Goal: Entertainment & Leisure: Browse casually

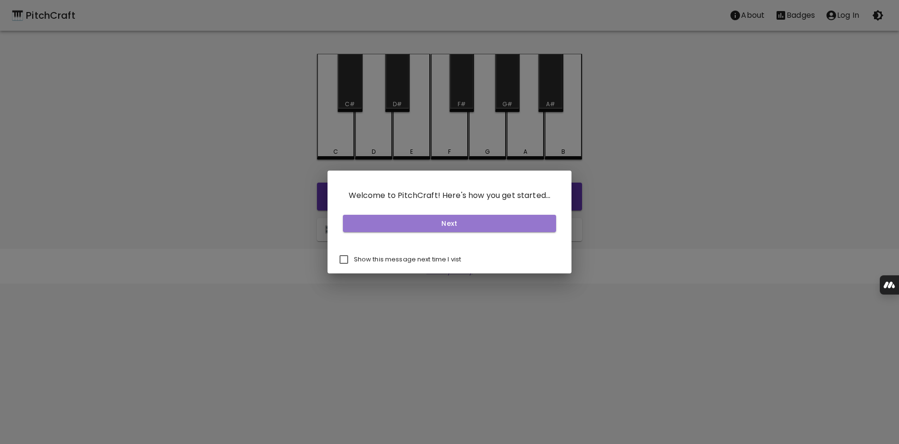
click at [455, 223] on button "Next" at bounding box center [450, 224] width 214 height 18
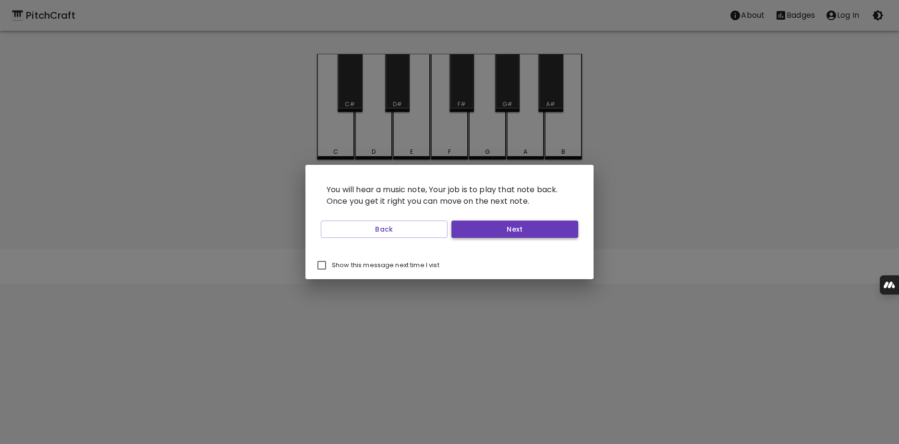
click at [502, 226] on button "Next" at bounding box center [515, 229] width 127 height 18
click at [501, 230] on button "Next" at bounding box center [515, 229] width 127 height 18
click at [501, 230] on button "Start Playing" at bounding box center [515, 229] width 127 height 18
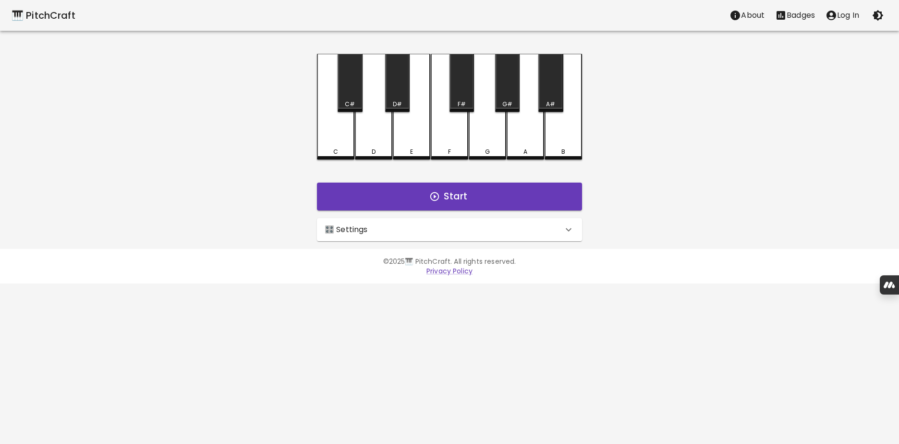
click at [568, 228] on icon at bounding box center [569, 230] width 12 height 12
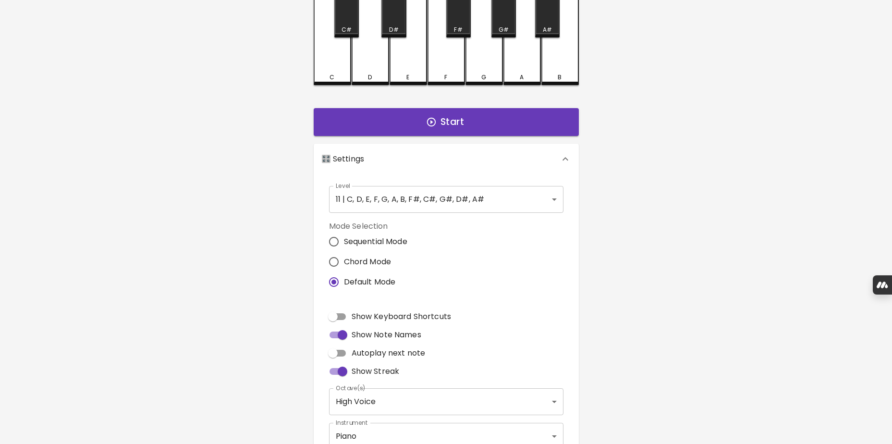
scroll to position [96, 0]
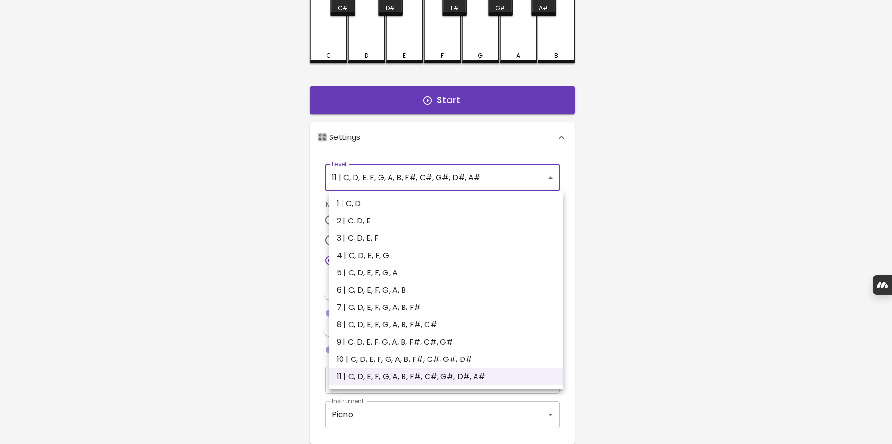
click at [554, 181] on body "🎹 PitchCraft About Badges Log In C C# D D# E F F# G G# A A# B Start 🎛️ Settings…" at bounding box center [446, 195] width 892 height 582
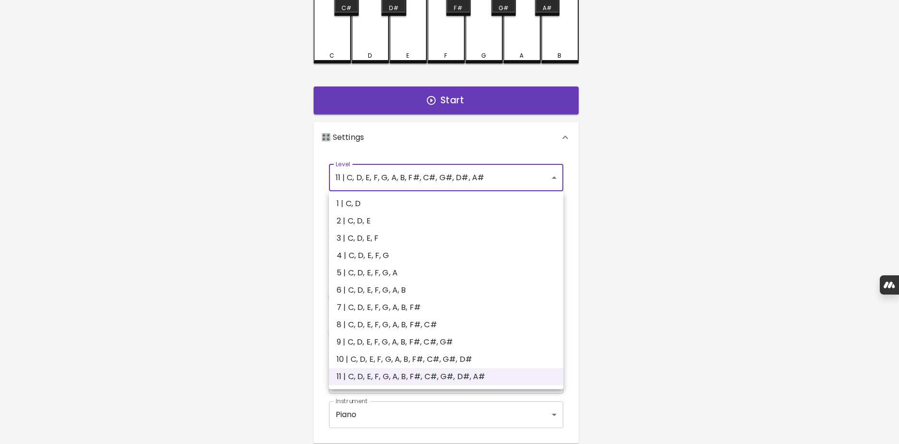
click at [731, 208] on div at bounding box center [449, 222] width 899 height 444
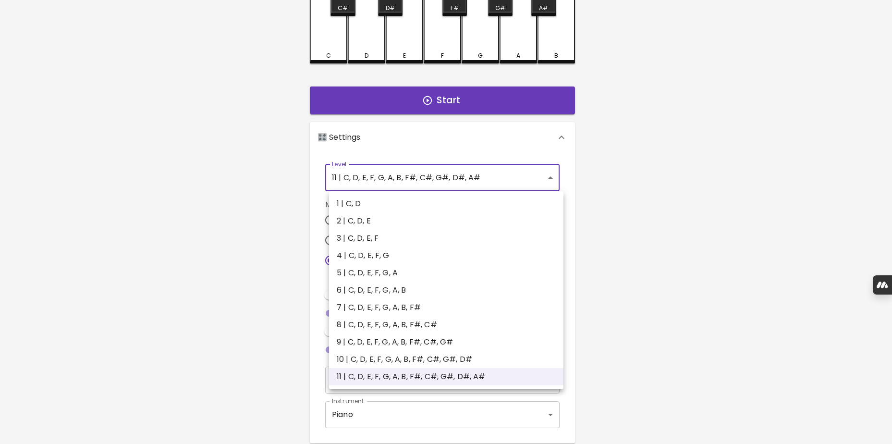
click at [555, 185] on body "🎹 PitchCraft About Badges Log In C C# D D# E F F# G G# A A# B Start 🎛️ Settings…" at bounding box center [446, 195] width 892 height 582
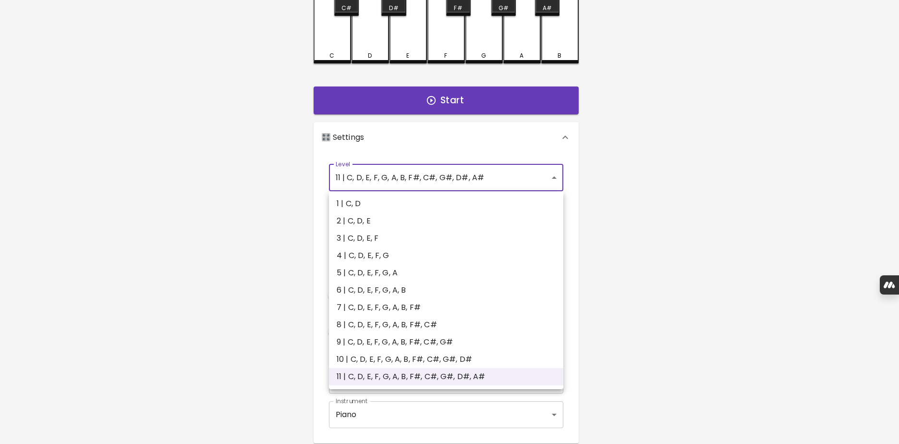
click at [553, 177] on div at bounding box center [449, 222] width 899 height 444
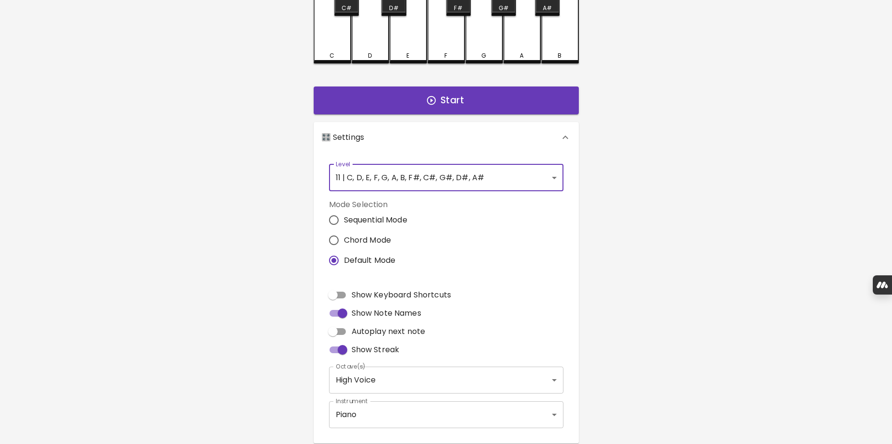
scroll to position [138, 0]
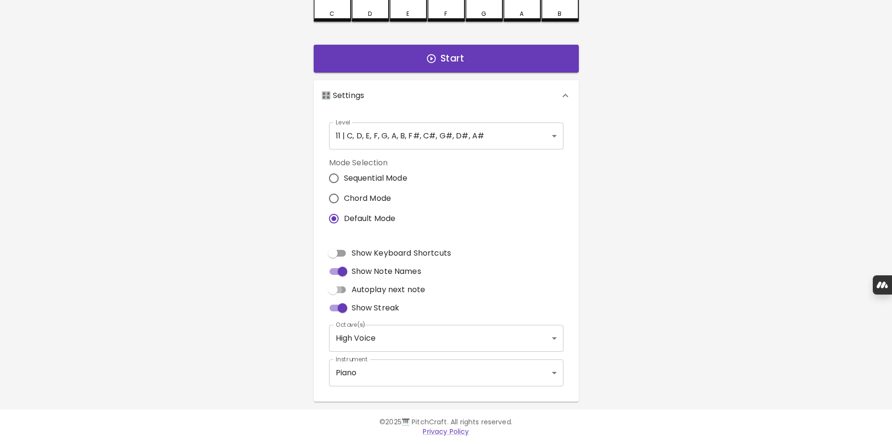
click at [341, 289] on input "Autoplay next note" at bounding box center [333, 290] width 55 height 18
checkbox input "true"
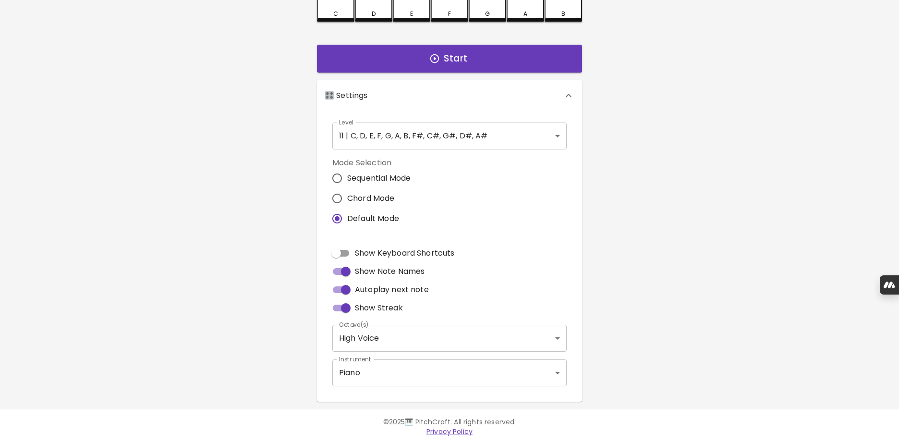
click at [561, 335] on body "🎹 PitchCraft About Badges Log In C C# D D# E F F# G G# A A# B Start 🎛️ Settings…" at bounding box center [449, 153] width 899 height 582
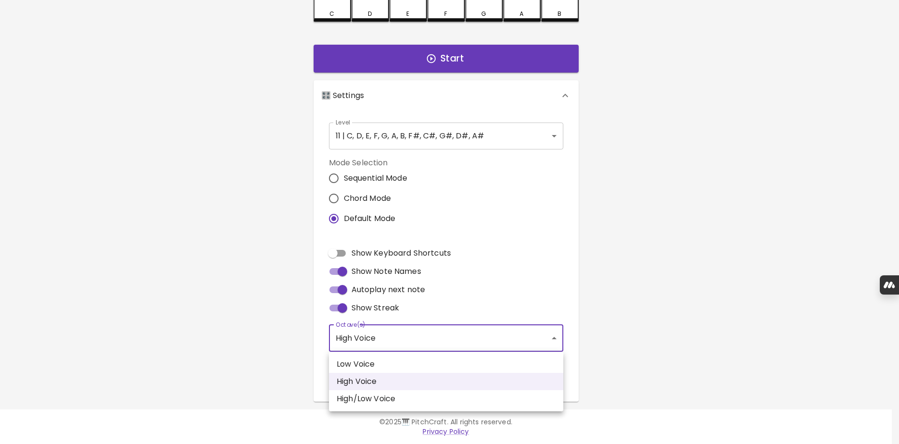
click at [540, 265] on div at bounding box center [449, 222] width 899 height 444
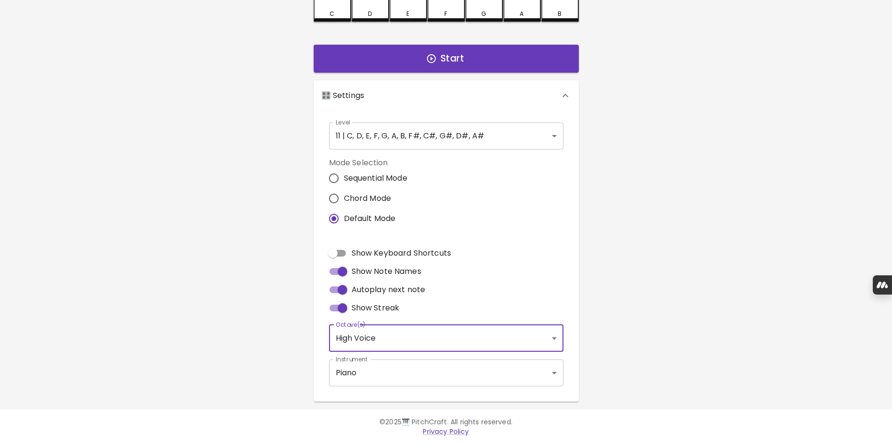
click at [556, 370] on body "🎹 PitchCraft About Badges Log In C C# D D# E F F# G G# A A# B Start 🎛️ Settings…" at bounding box center [446, 153] width 892 height 582
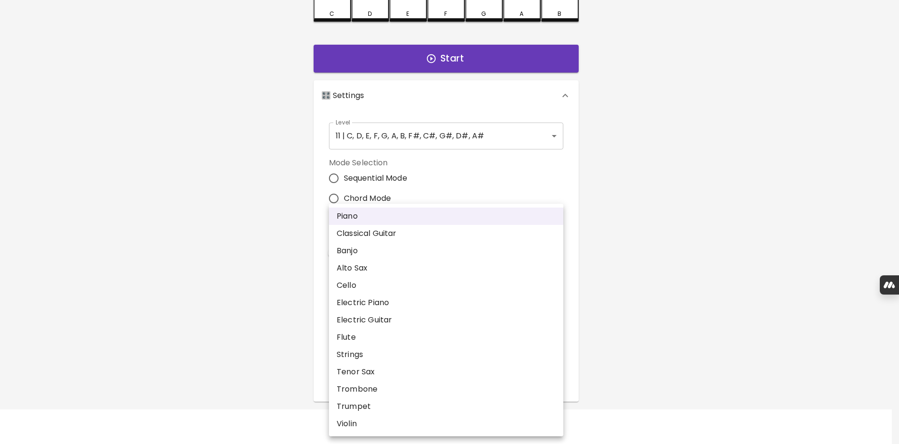
click at [675, 294] on div at bounding box center [449, 222] width 899 height 444
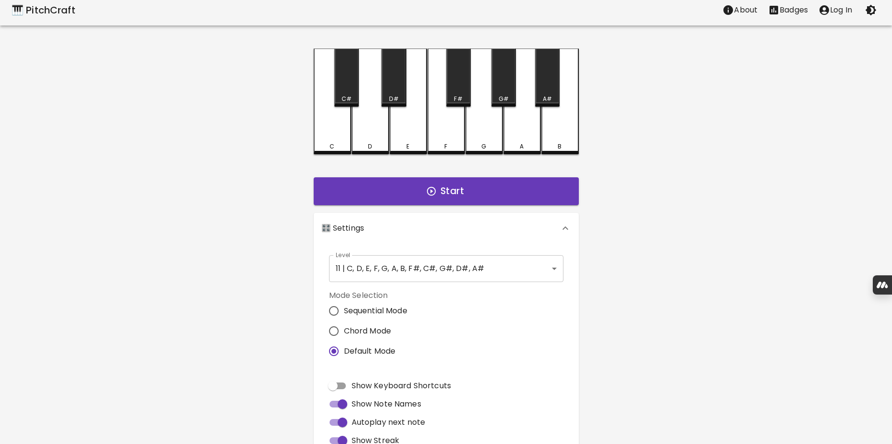
scroll to position [0, 0]
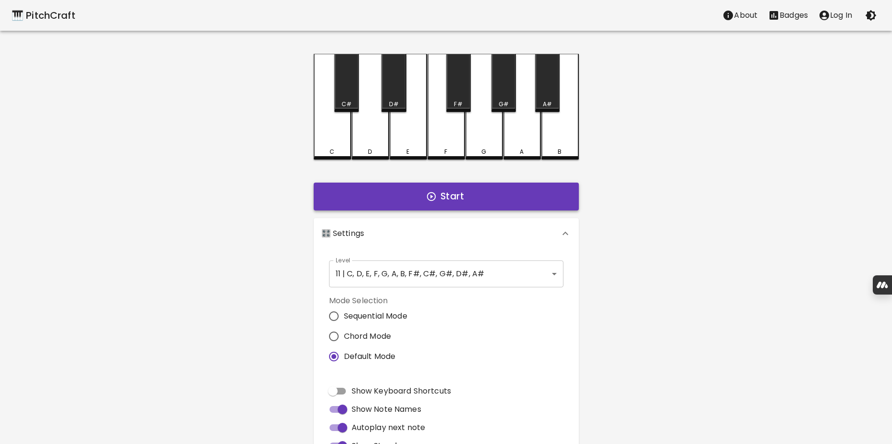
click at [443, 209] on button "Start" at bounding box center [446, 197] width 265 height 28
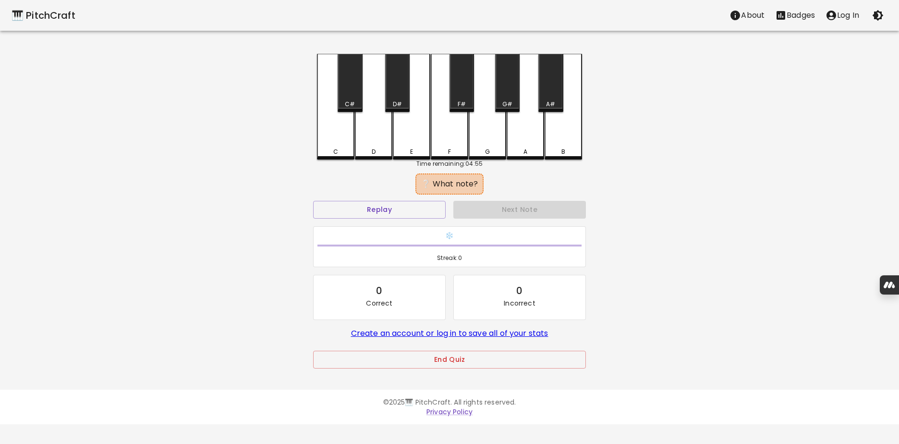
click at [376, 136] on div "D" at bounding box center [373, 107] width 37 height 106
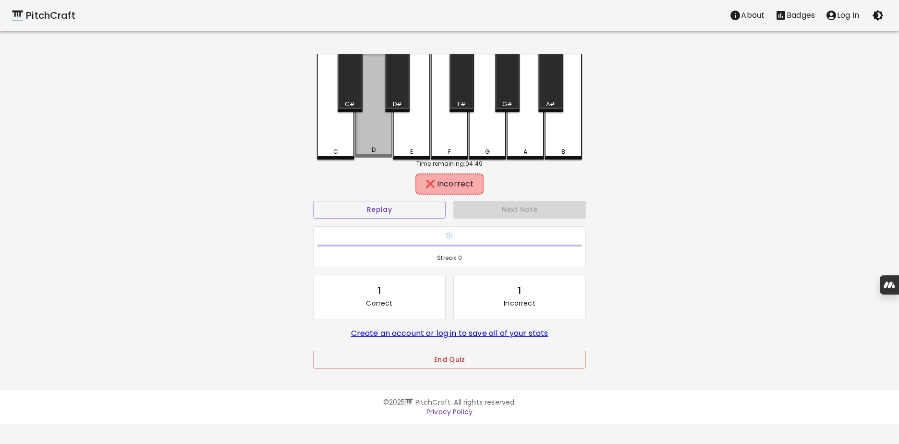
click at [376, 136] on div "D" at bounding box center [373, 106] width 37 height 104
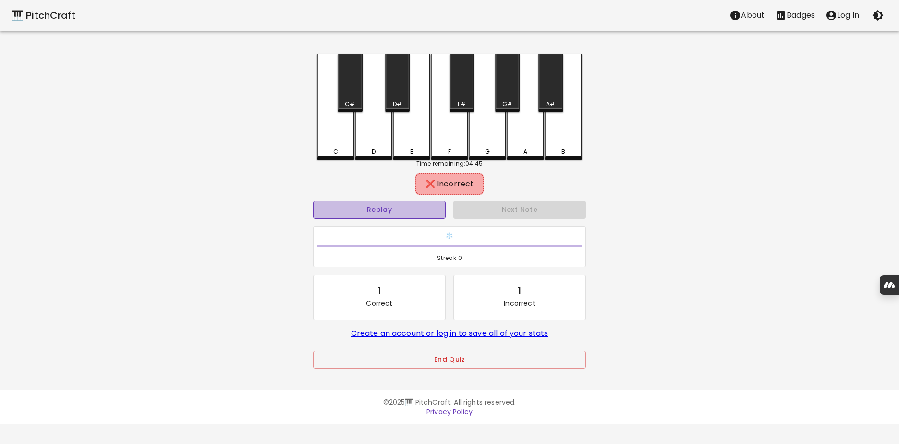
click at [381, 210] on button "Replay" at bounding box center [379, 210] width 133 height 18
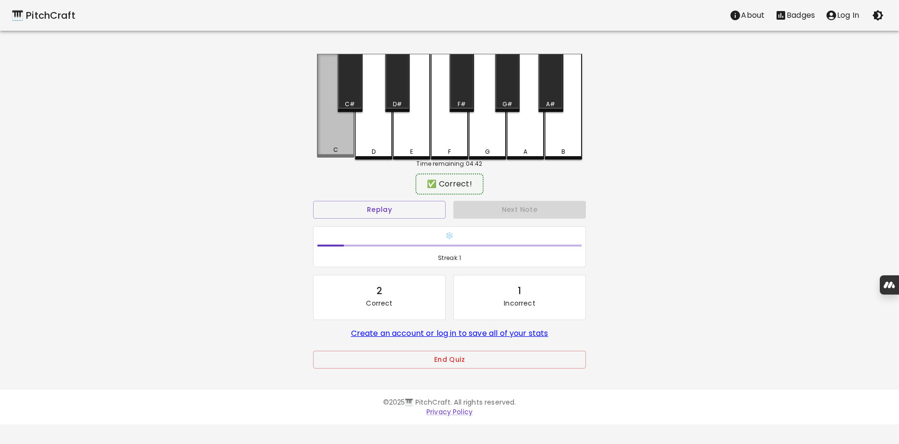
click at [348, 141] on div "C" at bounding box center [335, 106] width 37 height 104
click at [506, 94] on div "G#" at bounding box center [507, 83] width 24 height 58
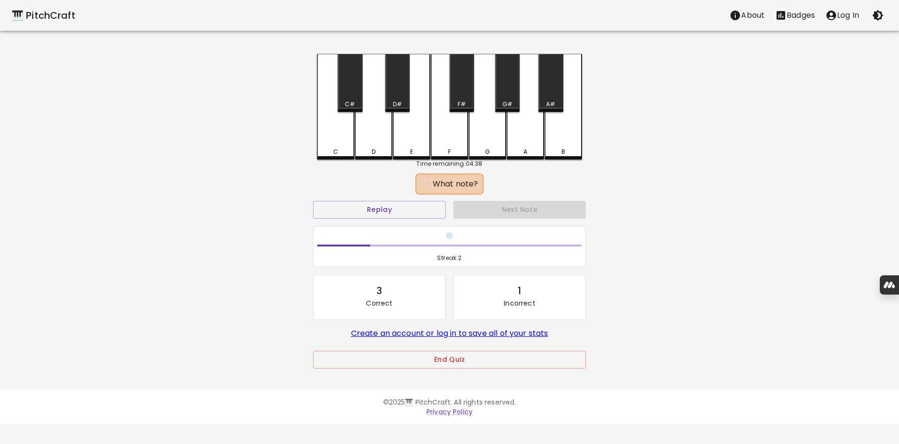
click at [551, 95] on div "A#" at bounding box center [550, 83] width 24 height 58
click at [367, 150] on div "D" at bounding box center [374, 151] width 36 height 9
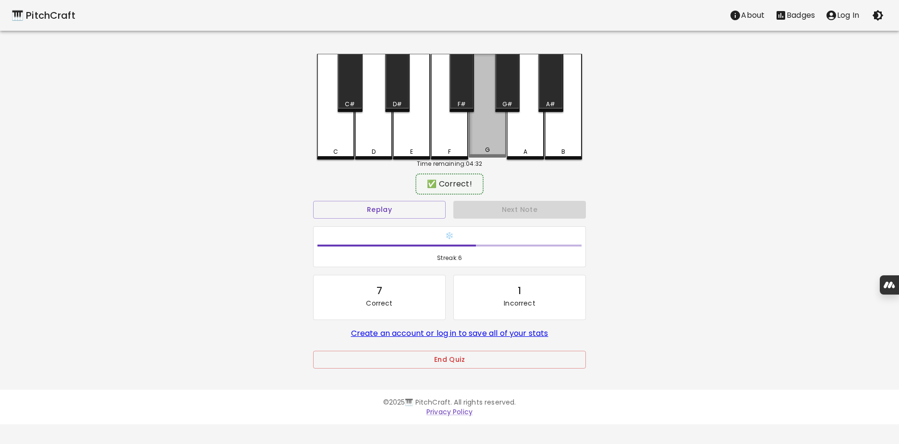
click at [486, 141] on div "G" at bounding box center [487, 106] width 37 height 104
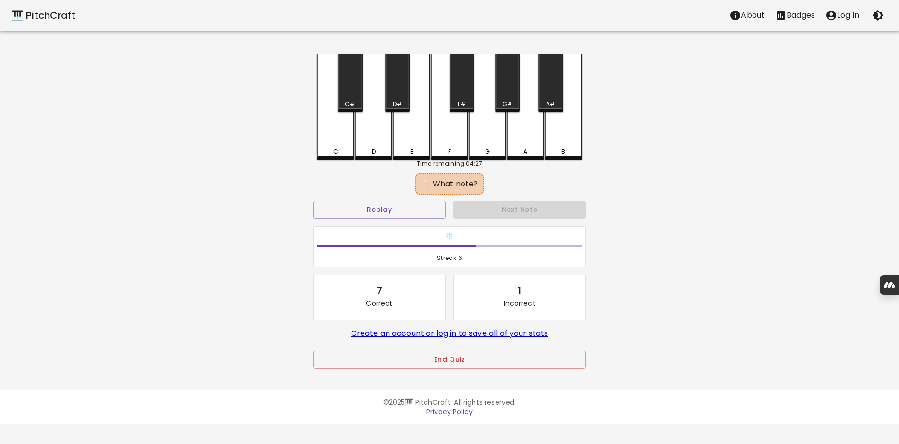
click at [402, 133] on div "E" at bounding box center [411, 107] width 37 height 106
click at [562, 133] on div "B" at bounding box center [563, 107] width 37 height 106
click at [454, 132] on div "F" at bounding box center [449, 107] width 37 height 106
click at [514, 132] on div "A" at bounding box center [525, 107] width 37 height 106
click at [500, 99] on div "G#" at bounding box center [507, 83] width 24 height 58
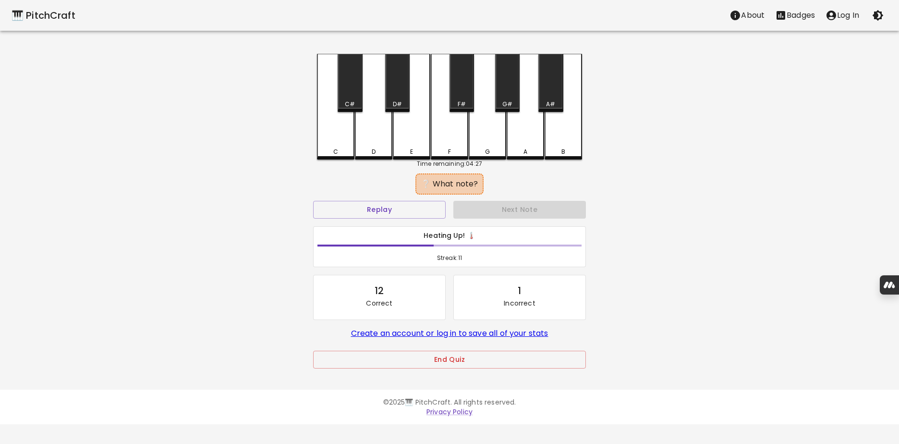
click at [459, 131] on div "F" at bounding box center [449, 107] width 37 height 106
click at [555, 137] on div "B" at bounding box center [563, 106] width 37 height 104
click at [549, 93] on div "A#" at bounding box center [550, 83] width 24 height 58
click at [347, 135] on div "C" at bounding box center [335, 107] width 37 height 106
click at [568, 135] on div "B" at bounding box center [563, 107] width 37 height 106
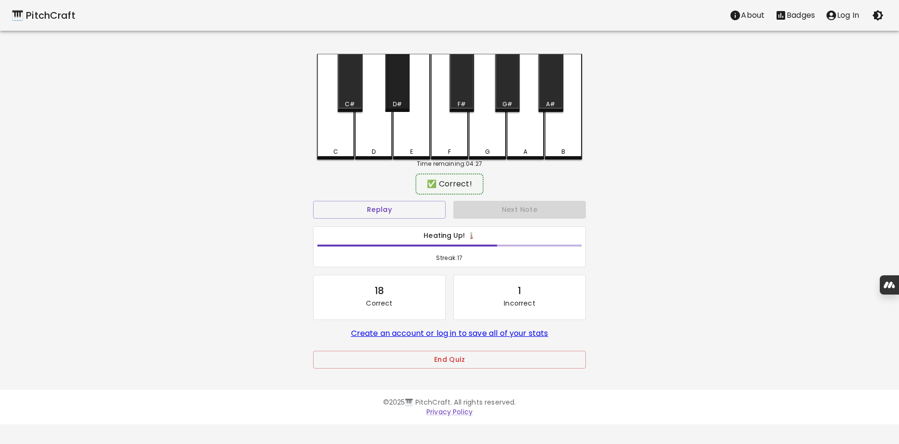
click at [397, 91] on div "D#" at bounding box center [397, 83] width 24 height 58
click at [461, 96] on div "F#" at bounding box center [462, 83] width 24 height 58
click at [355, 87] on div "C#" at bounding box center [350, 83] width 24 height 58
click at [391, 91] on div "D#" at bounding box center [397, 83] width 24 height 58
click at [519, 117] on div "A" at bounding box center [525, 107] width 37 height 106
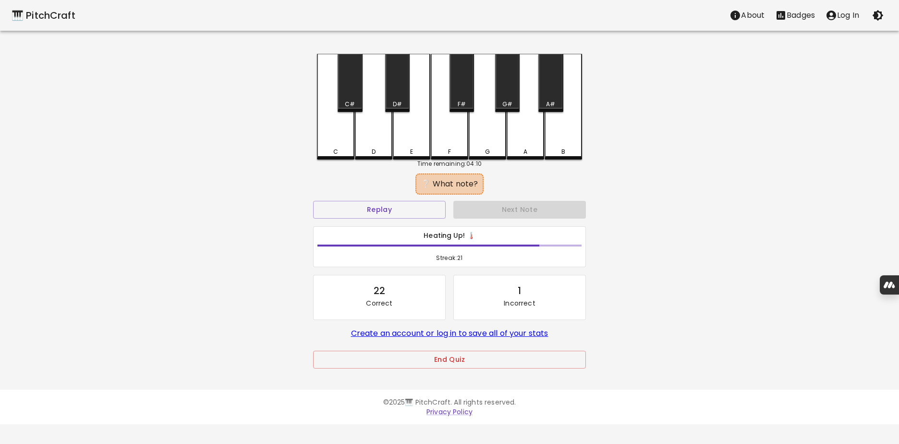
click at [521, 96] on div "A" at bounding box center [525, 107] width 37 height 106
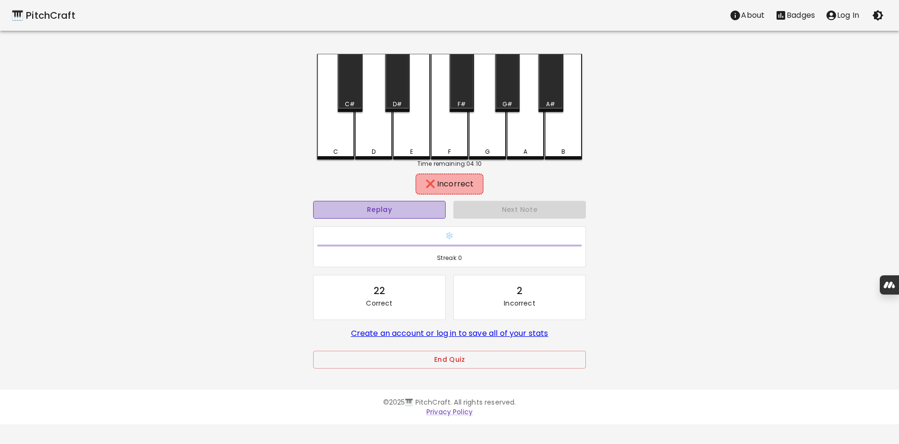
click at [428, 212] on button "Replay" at bounding box center [379, 210] width 133 height 18
click at [506, 102] on div "G#" at bounding box center [507, 104] width 10 height 9
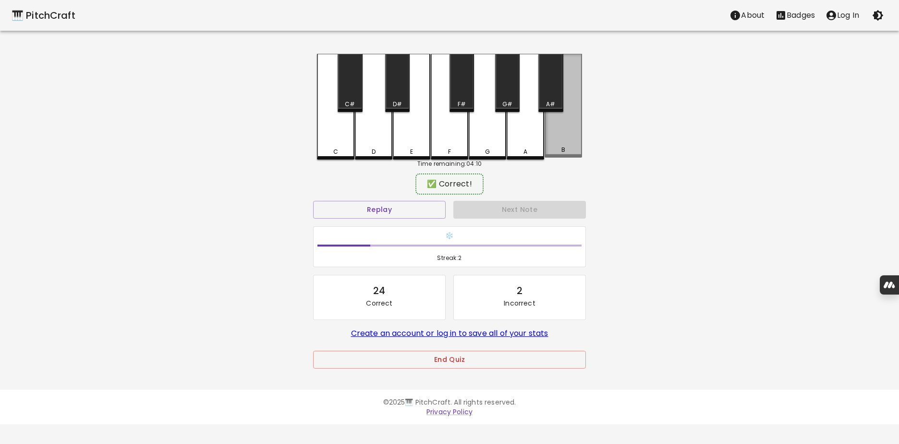
click at [564, 137] on div "B" at bounding box center [563, 106] width 37 height 104
click at [391, 95] on div "D#" at bounding box center [397, 83] width 24 height 58
click at [407, 116] on div "E" at bounding box center [411, 107] width 37 height 106
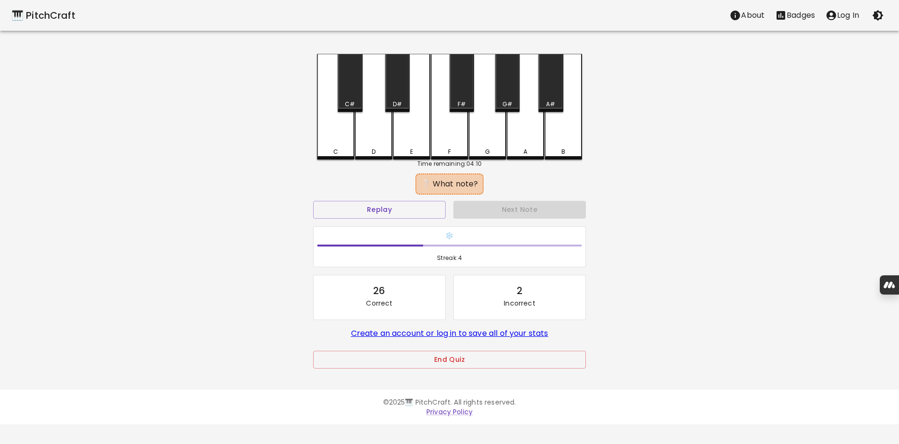
click at [512, 86] on div "G#" at bounding box center [507, 83] width 24 height 58
click at [526, 133] on div "A" at bounding box center [525, 107] width 37 height 106
click at [445, 125] on div "F" at bounding box center [449, 107] width 37 height 106
click at [549, 99] on div "A#" at bounding box center [550, 83] width 24 height 58
click at [353, 91] on div "C#" at bounding box center [350, 83] width 24 height 58
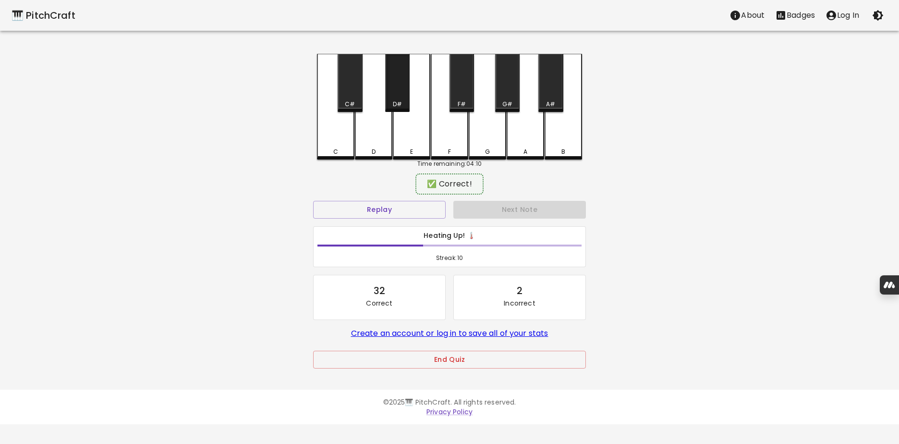
click at [398, 95] on div "D#" at bounding box center [397, 83] width 24 height 58
click at [354, 92] on div "C#" at bounding box center [350, 83] width 24 height 58
click at [507, 100] on div "G#" at bounding box center [507, 104] width 10 height 9
click at [520, 139] on div "A" at bounding box center [525, 106] width 37 height 104
click at [381, 123] on div "D" at bounding box center [373, 107] width 37 height 106
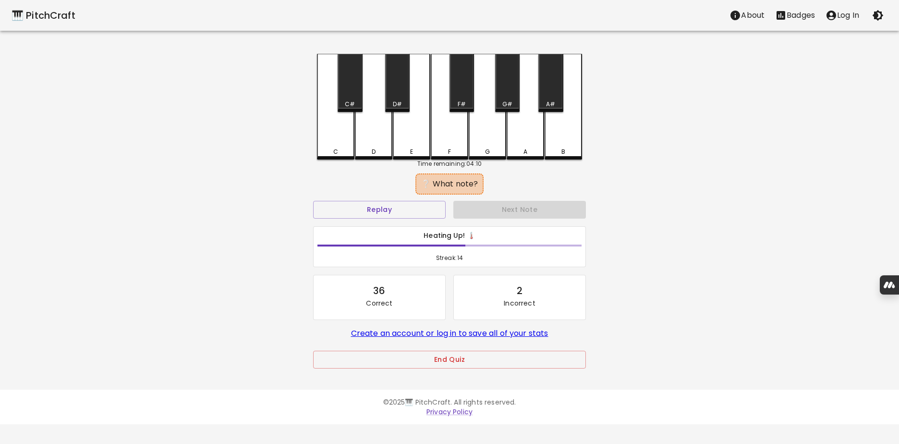
click at [539, 132] on div "A" at bounding box center [525, 107] width 37 height 106
click at [371, 116] on div "D" at bounding box center [373, 107] width 37 height 106
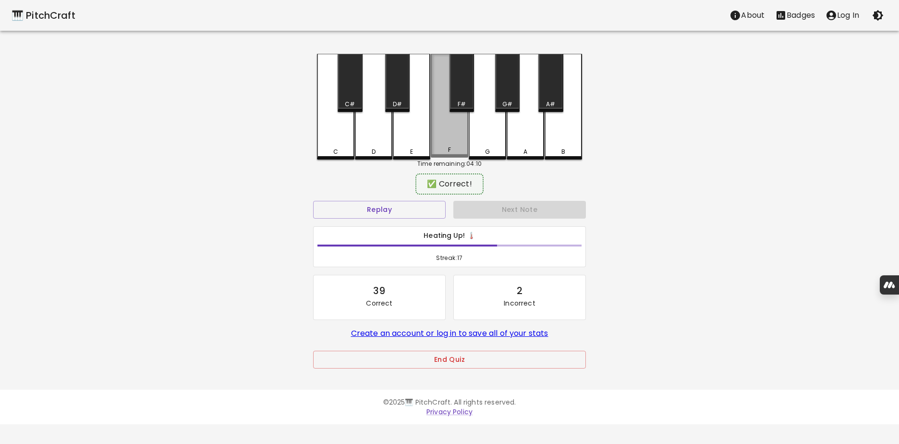
click at [452, 125] on div "F" at bounding box center [449, 106] width 37 height 104
click at [344, 135] on div "C" at bounding box center [335, 107] width 37 height 106
click at [467, 94] on div "F#" at bounding box center [462, 83] width 24 height 58
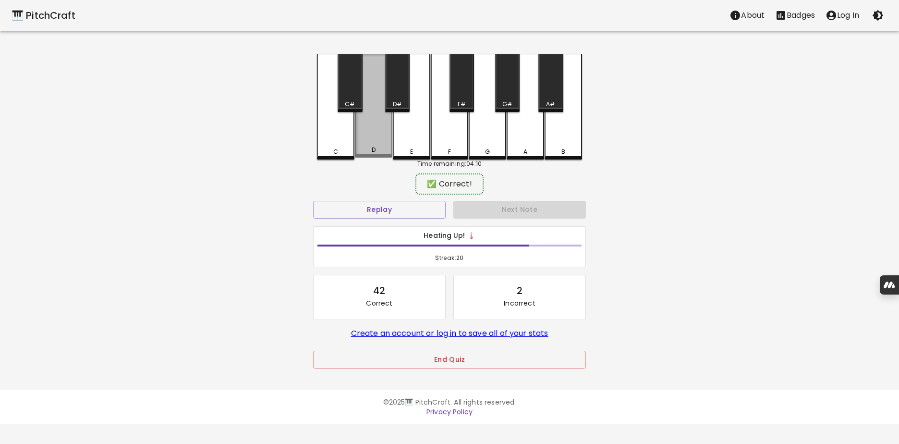
click at [381, 134] on div "D" at bounding box center [373, 106] width 37 height 104
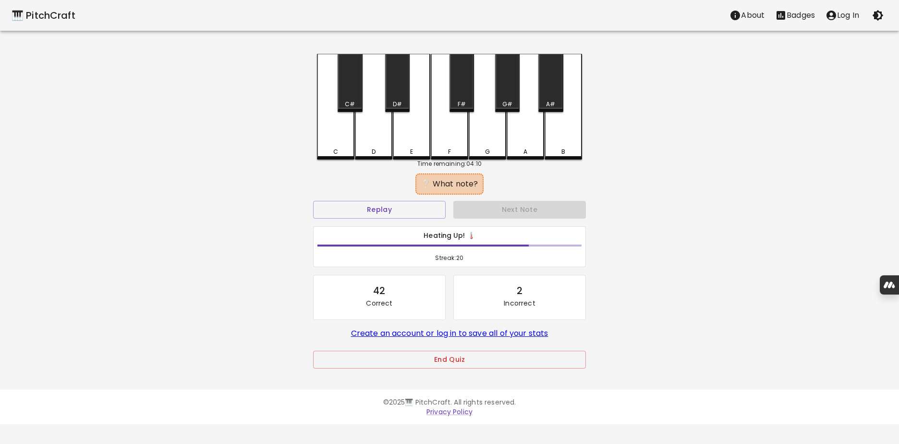
click at [511, 89] on div "G#" at bounding box center [507, 83] width 24 height 58
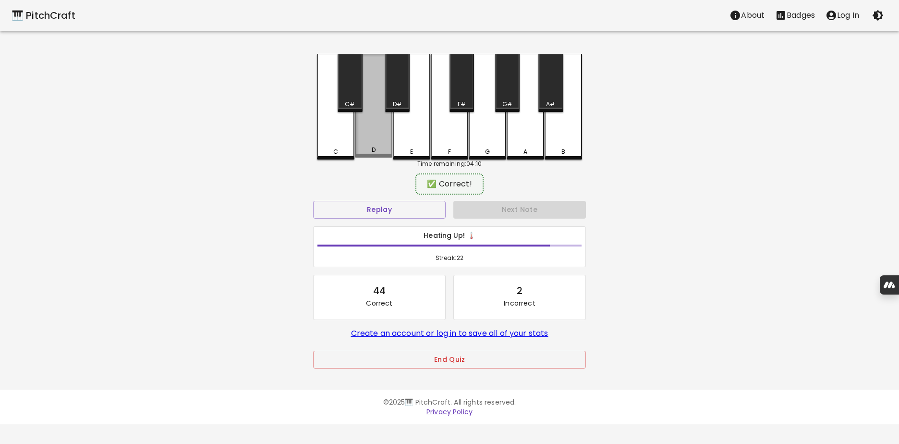
click at [371, 132] on div "D" at bounding box center [373, 106] width 37 height 104
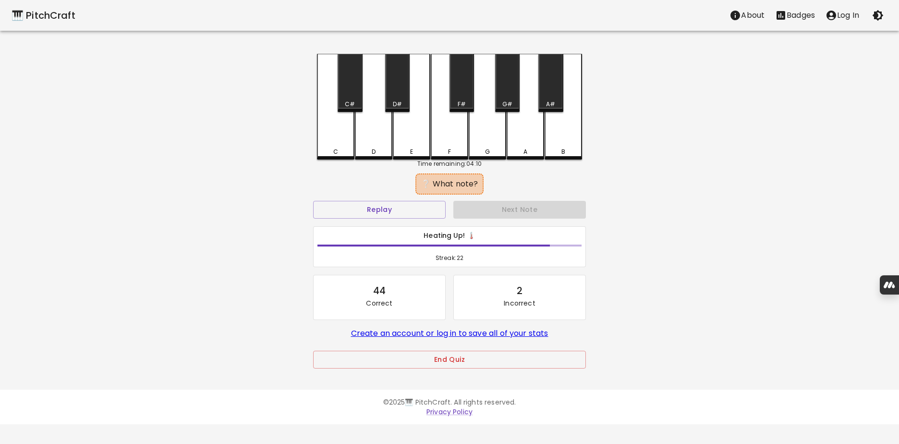
click at [352, 98] on div "C#" at bounding box center [350, 83] width 24 height 58
click at [557, 97] on div "A#" at bounding box center [550, 83] width 24 height 58
click at [560, 129] on div "B" at bounding box center [563, 107] width 37 height 106
click at [526, 130] on div "A" at bounding box center [525, 107] width 37 height 106
click at [494, 130] on div "G" at bounding box center [487, 107] width 37 height 106
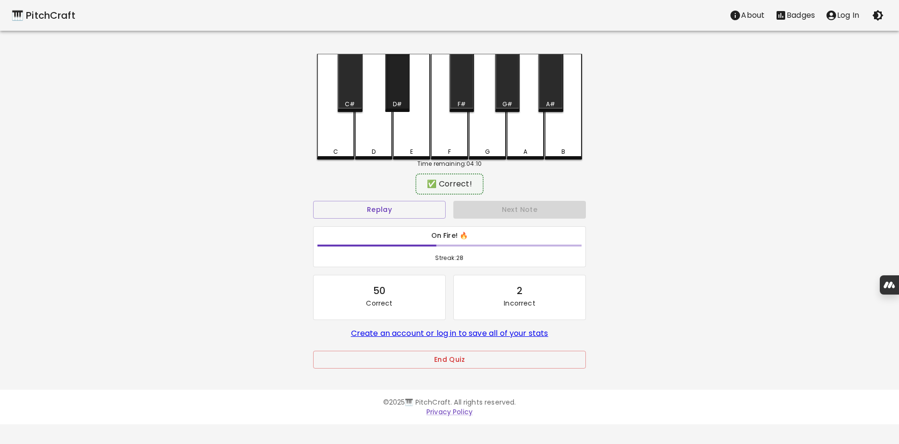
click at [398, 93] on div "D#" at bounding box center [397, 83] width 24 height 58
click at [512, 132] on div "A" at bounding box center [525, 107] width 37 height 106
click at [355, 99] on div "C#" at bounding box center [350, 83] width 24 height 58
click at [460, 98] on div "F#" at bounding box center [462, 83] width 24 height 58
click at [382, 127] on div "D" at bounding box center [373, 106] width 37 height 104
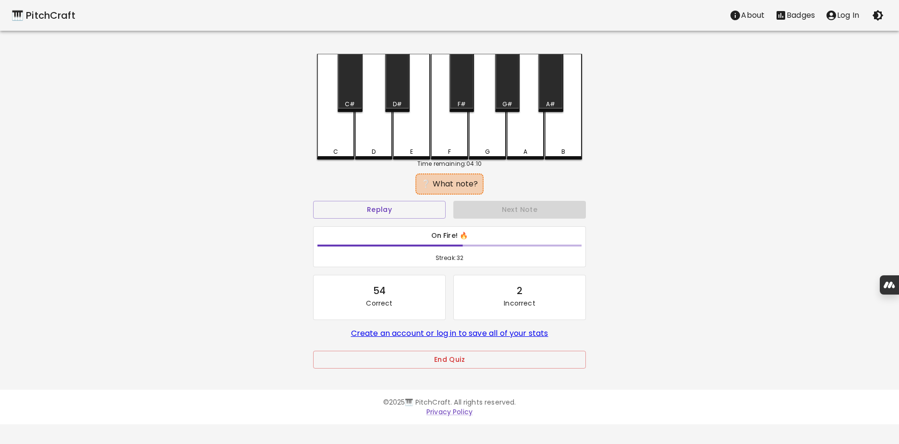
click at [397, 105] on div "D#" at bounding box center [397, 104] width 9 height 9
click at [465, 98] on div "F#" at bounding box center [462, 83] width 24 height 58
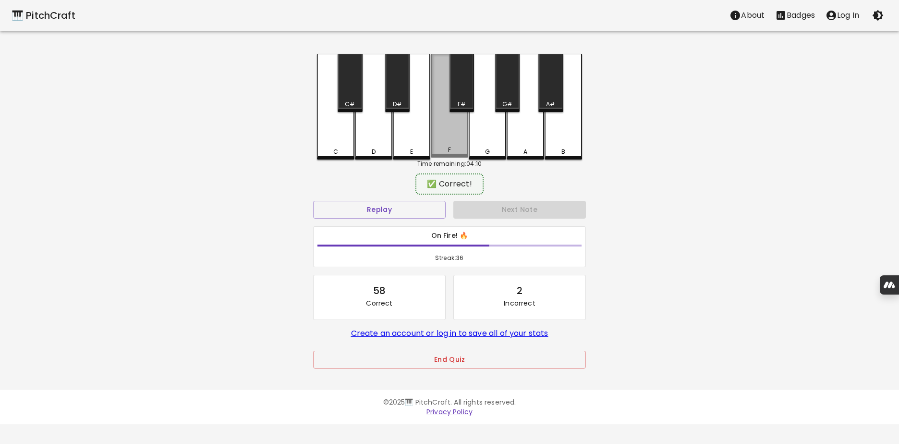
click at [440, 127] on div "F" at bounding box center [449, 106] width 37 height 104
click at [460, 103] on div "F#" at bounding box center [462, 104] width 8 height 9
click at [342, 140] on div "C" at bounding box center [335, 107] width 37 height 106
click at [469, 126] on div "G" at bounding box center [487, 107] width 37 height 106
click at [351, 89] on div "C#" at bounding box center [350, 83] width 24 height 58
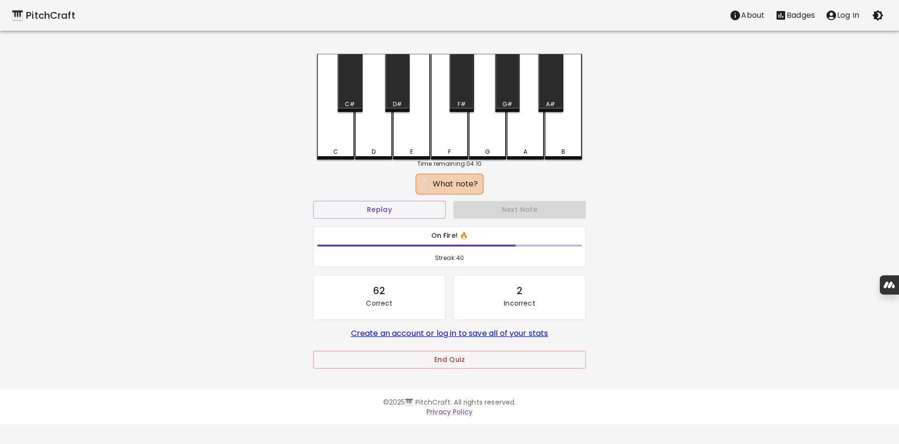
click at [344, 126] on div "C" at bounding box center [335, 107] width 37 height 106
click at [401, 95] on div "D#" at bounding box center [397, 83] width 24 height 58
click at [337, 131] on div "C" at bounding box center [335, 107] width 37 height 106
click at [506, 94] on div "G#" at bounding box center [507, 83] width 24 height 58
click at [498, 126] on div "G" at bounding box center [487, 107] width 37 height 106
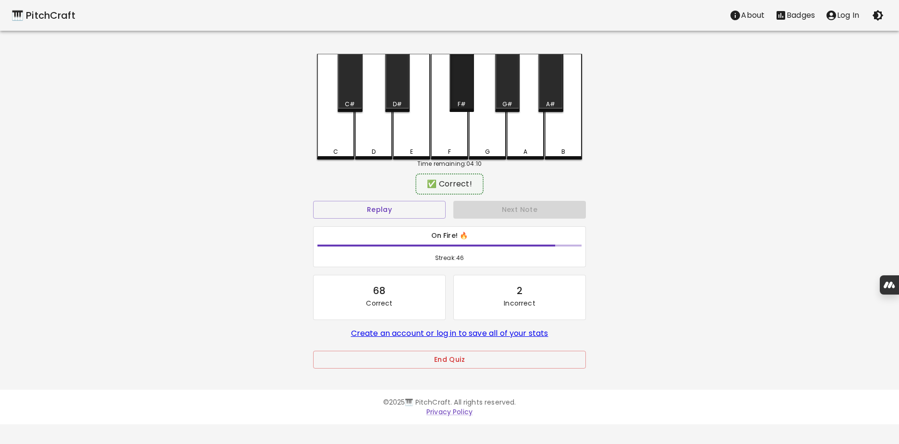
click at [459, 94] on div "F#" at bounding box center [462, 83] width 24 height 58
click at [555, 97] on div "A#" at bounding box center [550, 83] width 24 height 58
click at [398, 98] on div "D#" at bounding box center [397, 83] width 24 height 58
click at [447, 127] on div "F" at bounding box center [449, 107] width 37 height 106
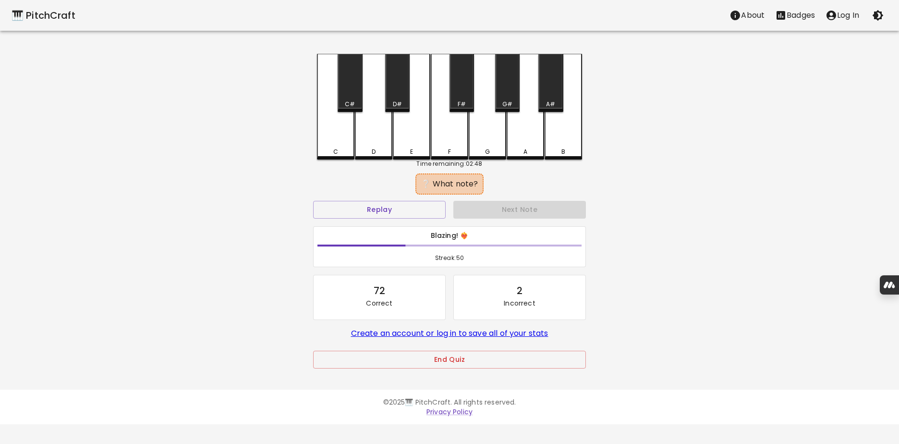
click at [418, 129] on div "E" at bounding box center [411, 107] width 37 height 106
click at [509, 93] on div "G#" at bounding box center [507, 83] width 24 height 58
click at [574, 145] on div "B" at bounding box center [563, 107] width 37 height 106
click at [488, 127] on div "G" at bounding box center [487, 107] width 37 height 106
click at [459, 130] on div "F" at bounding box center [449, 107] width 37 height 106
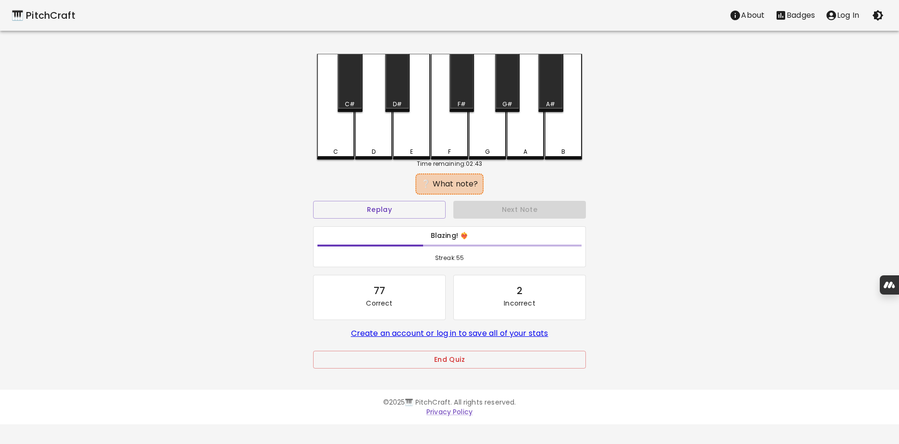
click at [404, 98] on div "D#" at bounding box center [397, 83] width 24 height 58
click at [452, 127] on div "F" at bounding box center [449, 107] width 37 height 106
click at [546, 100] on div "A#" at bounding box center [550, 104] width 23 height 9
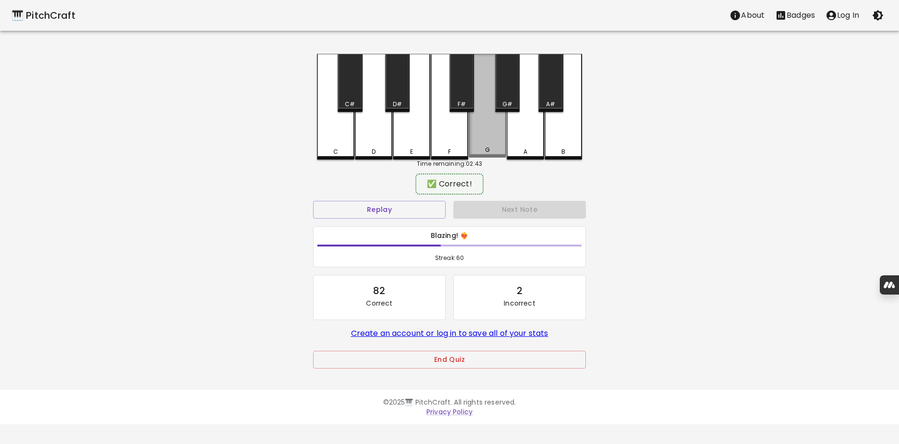
click at [497, 134] on div "G" at bounding box center [487, 106] width 37 height 104
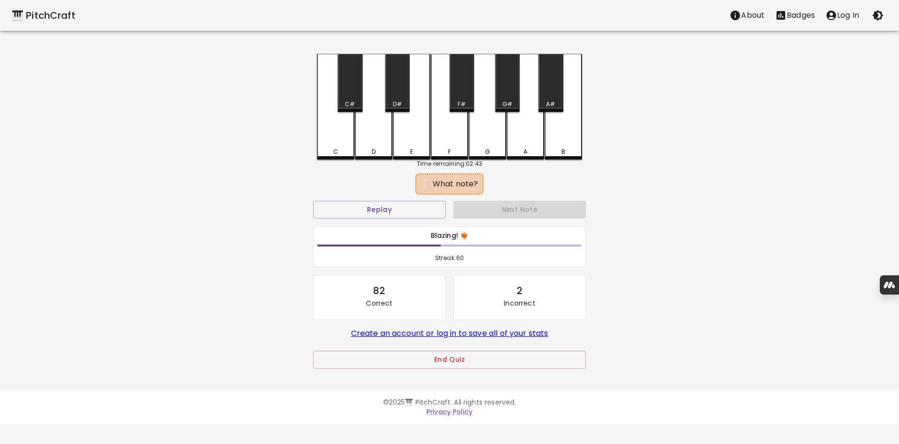
click at [525, 135] on div "A" at bounding box center [525, 107] width 37 height 106
click at [552, 92] on div "A#" at bounding box center [550, 83] width 24 height 58
click at [490, 144] on div "G" at bounding box center [487, 107] width 37 height 106
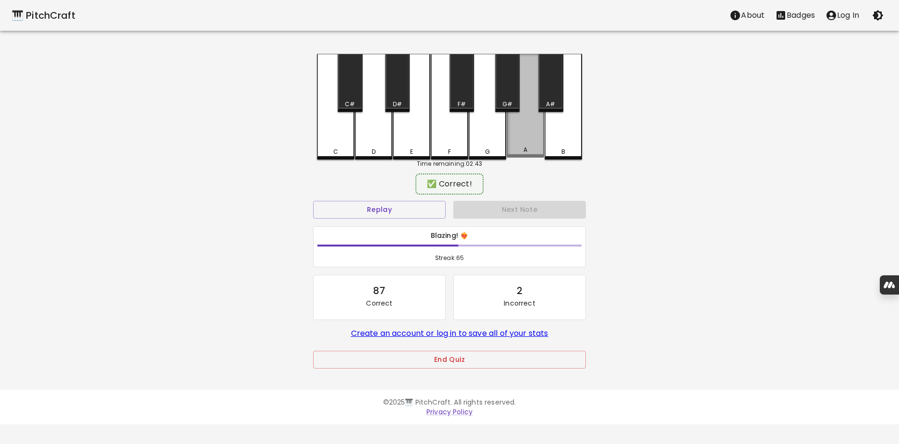
click at [518, 137] on div "A" at bounding box center [525, 106] width 37 height 104
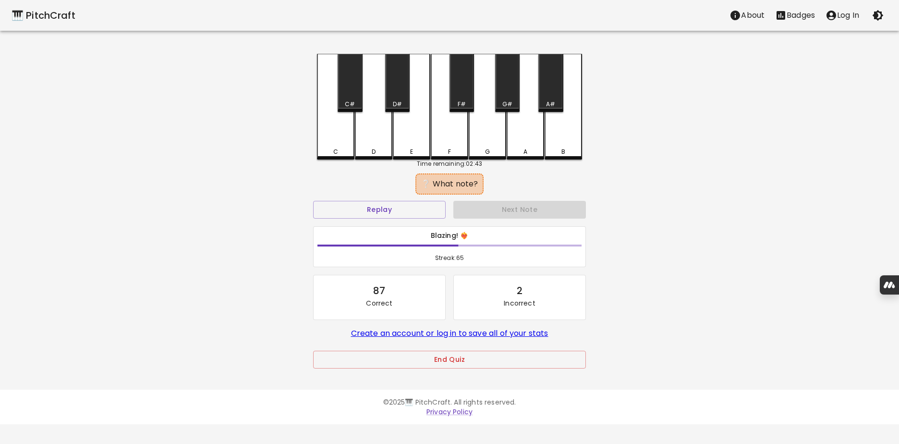
click at [518, 137] on div "A" at bounding box center [525, 107] width 37 height 106
click at [551, 98] on div "A#" at bounding box center [550, 83] width 24 height 58
click at [503, 89] on div "G#" at bounding box center [507, 83] width 24 height 58
click at [344, 139] on div "C" at bounding box center [335, 107] width 37 height 106
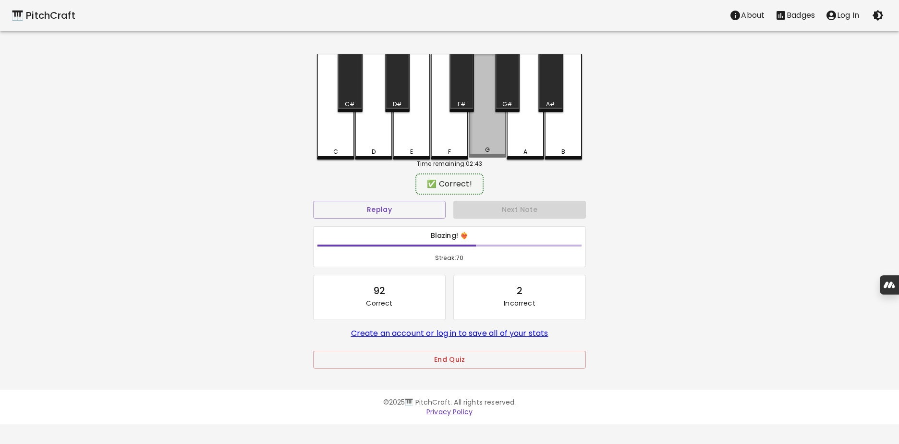
click at [492, 135] on div "G" at bounding box center [487, 106] width 37 height 104
click at [465, 102] on div "F#" at bounding box center [462, 104] width 8 height 9
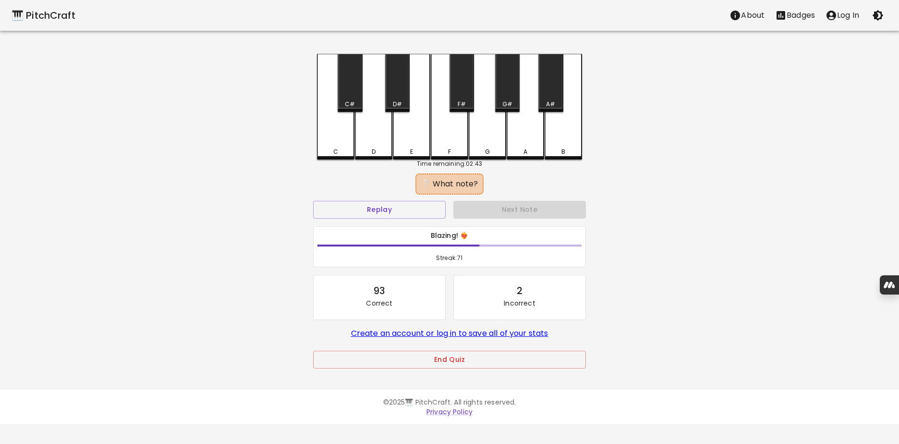
click at [416, 133] on div "E" at bounding box center [411, 107] width 37 height 106
click at [479, 137] on div "G" at bounding box center [487, 107] width 37 height 106
click at [416, 132] on div "E" at bounding box center [411, 107] width 37 height 106
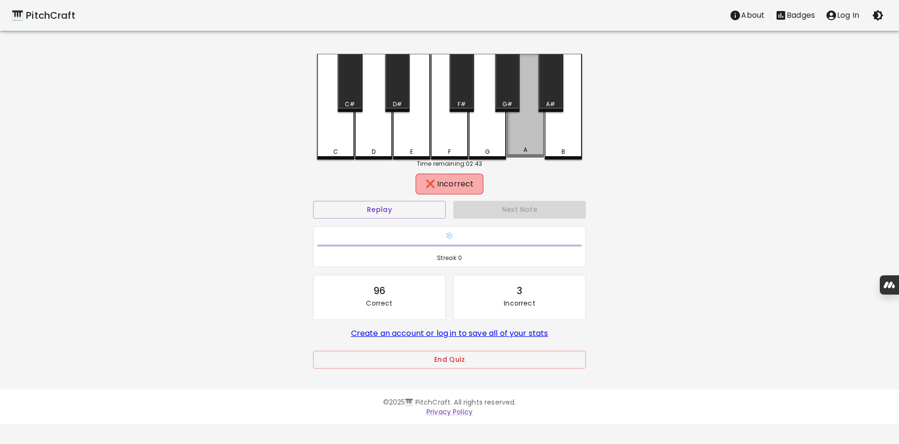
click at [520, 130] on div "A" at bounding box center [525, 106] width 37 height 104
click at [553, 93] on div "A#" at bounding box center [550, 83] width 24 height 58
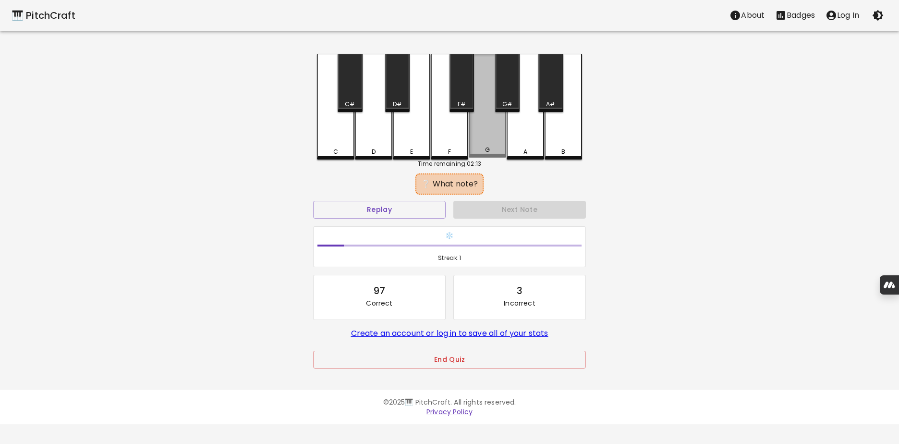
click at [497, 135] on div "G" at bounding box center [487, 106] width 37 height 104
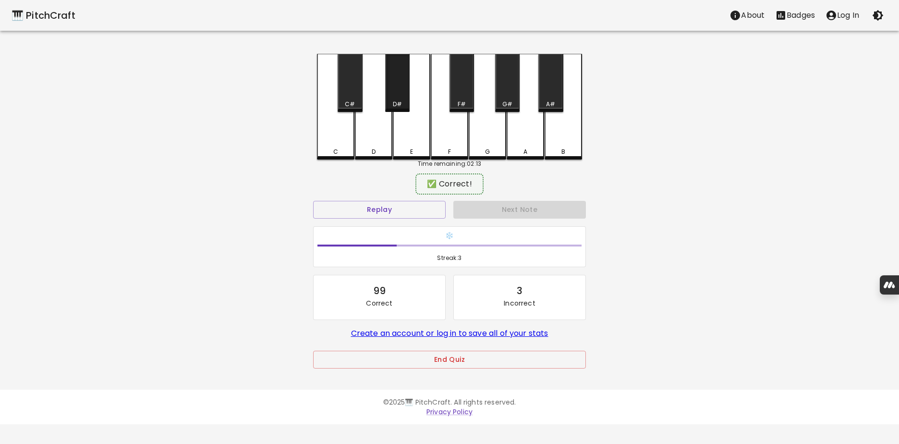
click at [400, 94] on div "D#" at bounding box center [397, 83] width 24 height 58
click at [440, 129] on div "F" at bounding box center [449, 107] width 37 height 106
click at [338, 127] on div "C" at bounding box center [335, 107] width 37 height 106
click at [507, 104] on div "G#" at bounding box center [507, 104] width 10 height 9
click at [398, 97] on div "D#" at bounding box center [397, 83] width 24 height 58
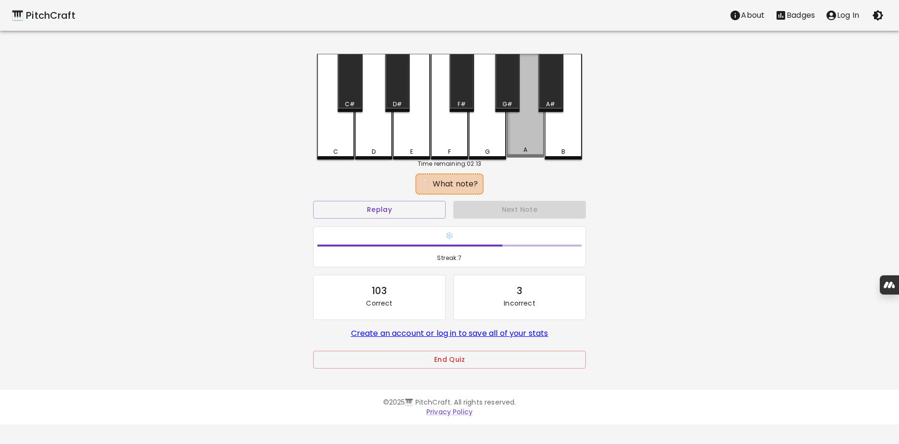
click at [537, 140] on div "A" at bounding box center [525, 106] width 37 height 104
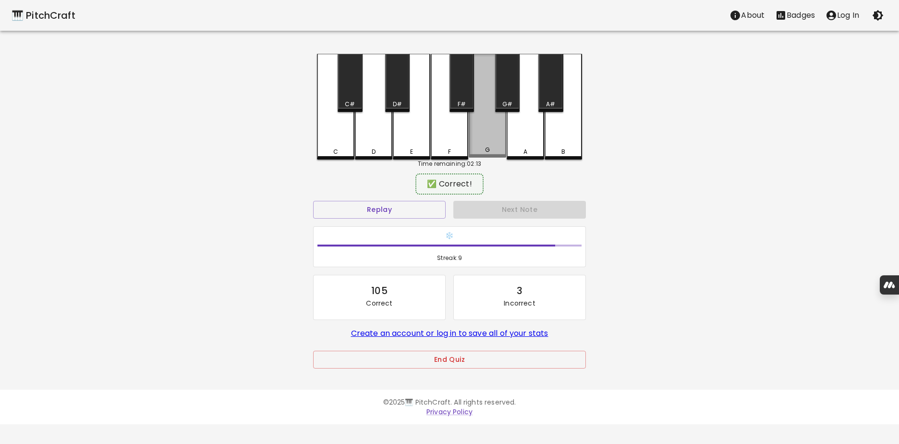
click at [497, 135] on div "G" at bounding box center [487, 106] width 37 height 104
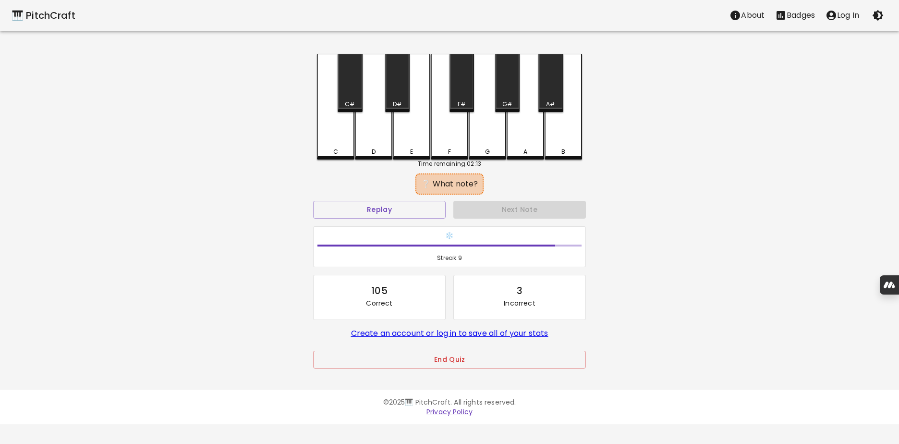
click at [564, 139] on div "B" at bounding box center [563, 107] width 37 height 106
click at [388, 133] on div "D" at bounding box center [373, 107] width 37 height 106
click at [559, 92] on div "A#" at bounding box center [550, 83] width 24 height 58
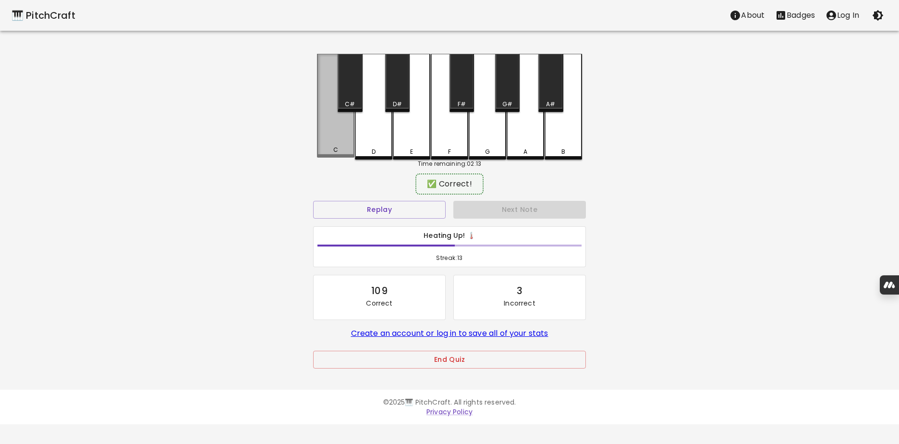
click at [331, 141] on div "C" at bounding box center [335, 106] width 37 height 104
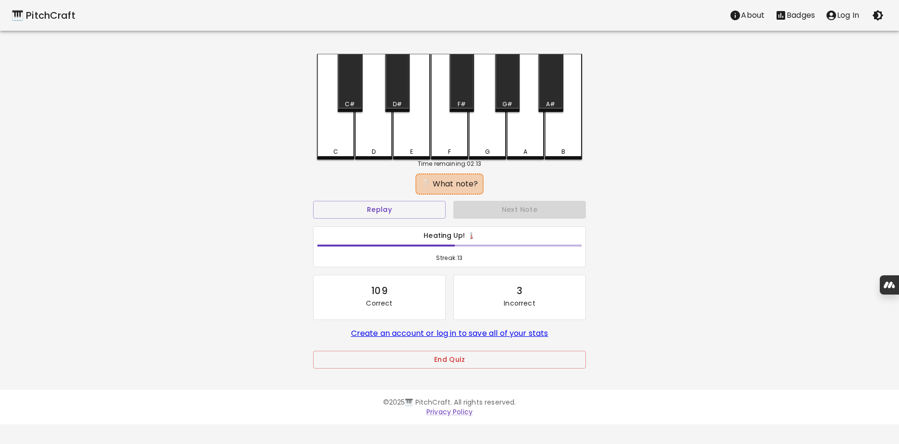
click at [488, 127] on div "G" at bounding box center [487, 107] width 37 height 106
click at [520, 136] on div "A" at bounding box center [525, 107] width 37 height 106
click at [404, 131] on div "E" at bounding box center [411, 107] width 37 height 106
click at [355, 93] on div "C#" at bounding box center [350, 83] width 24 height 58
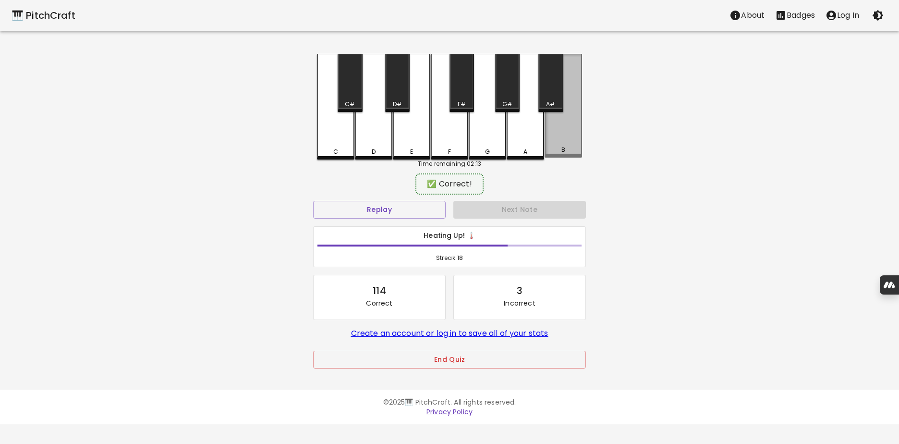
click at [556, 147] on div "B" at bounding box center [563, 106] width 37 height 104
click at [427, 136] on div "E" at bounding box center [411, 107] width 37 height 106
click at [440, 136] on div "F" at bounding box center [449, 107] width 37 height 106
click at [513, 88] on div "G#" at bounding box center [507, 83] width 24 height 58
click at [465, 90] on div "F#" at bounding box center [462, 83] width 24 height 58
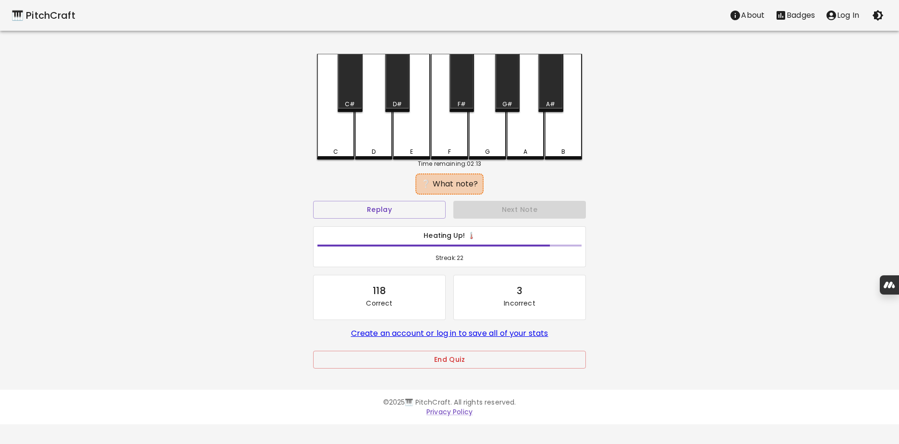
click at [523, 147] on div "A" at bounding box center [525, 107] width 37 height 106
click at [551, 93] on div "A#" at bounding box center [550, 83] width 24 height 58
click at [354, 89] on div "C#" at bounding box center [350, 83] width 24 height 58
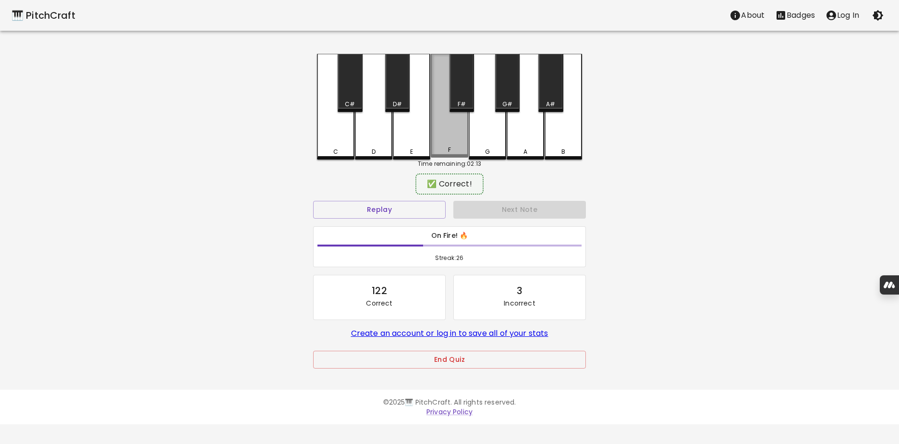
click at [446, 132] on div "F" at bounding box center [449, 106] width 37 height 104
click at [507, 100] on div "G#" at bounding box center [507, 104] width 10 height 9
click at [523, 133] on div "A" at bounding box center [525, 107] width 37 height 106
click at [459, 139] on div "F" at bounding box center [449, 106] width 37 height 104
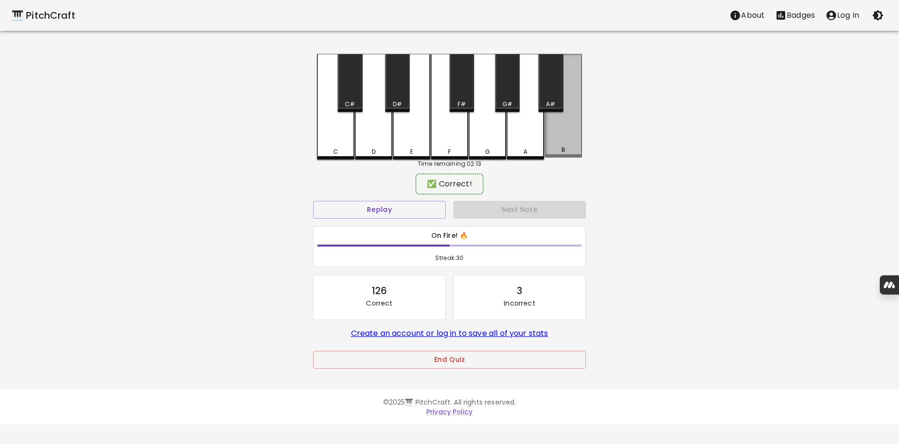
click at [561, 137] on div "B" at bounding box center [563, 106] width 37 height 104
click at [514, 101] on div "G#" at bounding box center [507, 104] width 23 height 9
click at [401, 130] on div "E" at bounding box center [411, 107] width 37 height 106
click at [553, 98] on div "A#" at bounding box center [550, 83] width 24 height 58
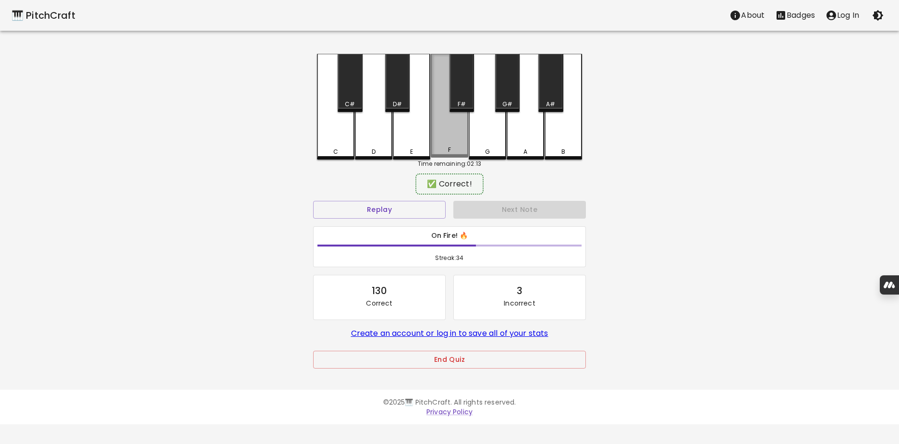
click at [457, 135] on div "F" at bounding box center [449, 106] width 37 height 104
click at [553, 100] on div "A#" at bounding box center [550, 104] width 9 height 9
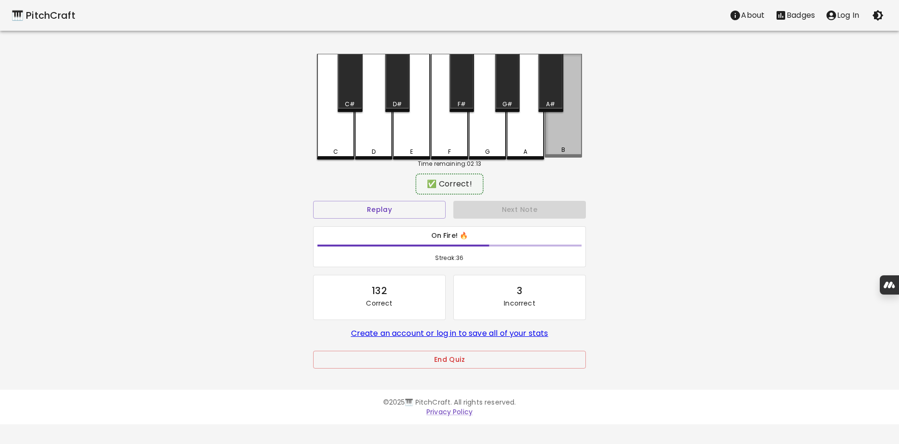
click at [557, 131] on div "B" at bounding box center [563, 106] width 37 height 104
click at [353, 99] on div "C#" at bounding box center [350, 83] width 24 height 58
click at [573, 138] on div "B" at bounding box center [563, 107] width 37 height 106
click at [399, 97] on div "D#" at bounding box center [397, 83] width 24 height 58
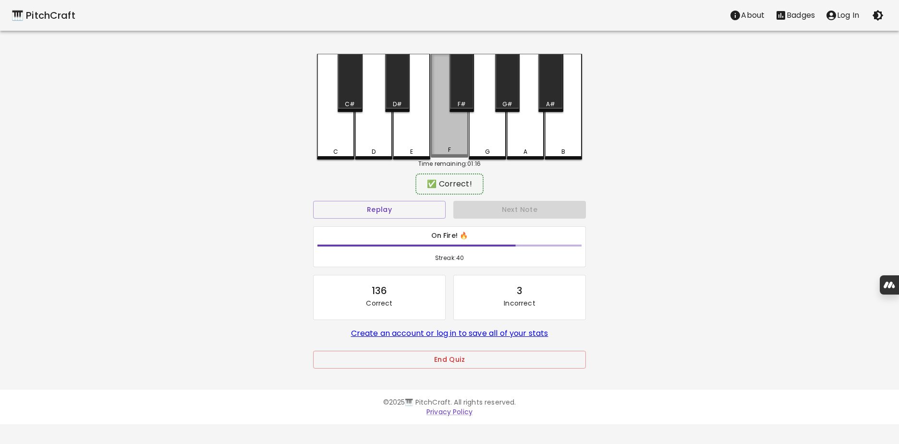
click at [443, 137] on div "F" at bounding box center [449, 106] width 37 height 104
click at [402, 96] on div "D#" at bounding box center [397, 83] width 24 height 58
click at [374, 135] on div "D" at bounding box center [373, 107] width 37 height 106
click at [344, 93] on div "C#" at bounding box center [350, 83] width 24 height 58
click at [395, 99] on div "D#" at bounding box center [397, 83] width 24 height 58
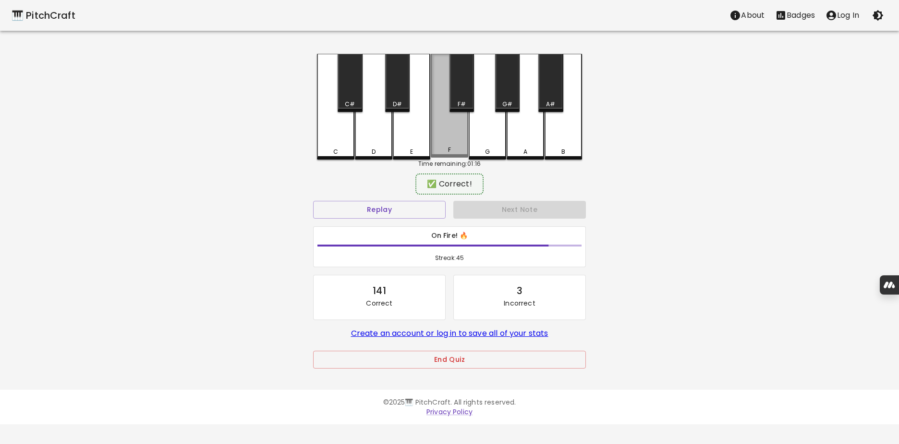
click at [452, 132] on div "F" at bounding box center [449, 106] width 37 height 104
click at [485, 133] on div "G" at bounding box center [487, 107] width 37 height 106
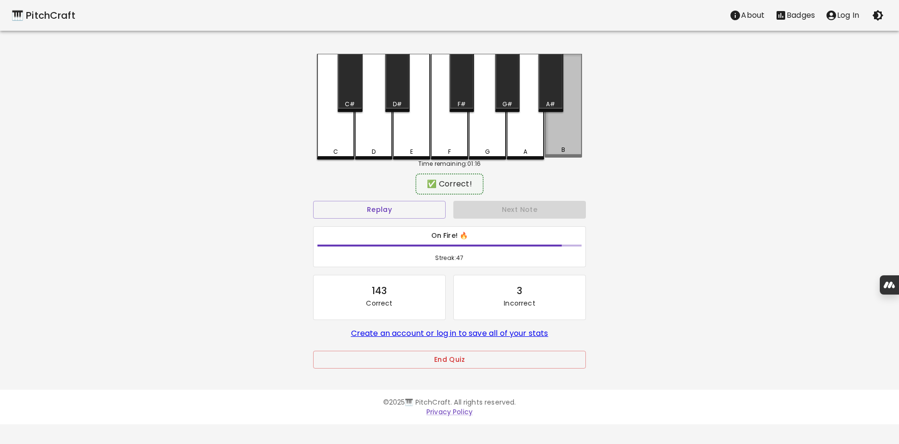
click at [564, 147] on div "B" at bounding box center [564, 150] width 4 height 9
click at [549, 100] on div "A#" at bounding box center [550, 104] width 9 height 9
click at [513, 113] on div "A" at bounding box center [525, 107] width 37 height 106
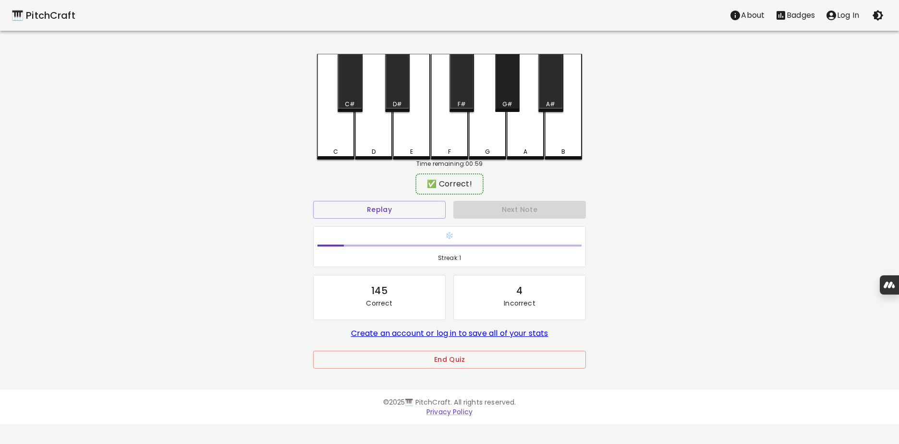
click at [505, 96] on div "G#" at bounding box center [507, 83] width 24 height 58
click at [458, 91] on div "F#" at bounding box center [462, 83] width 24 height 58
click at [378, 127] on div "D" at bounding box center [373, 107] width 37 height 106
click at [397, 100] on div "D#" at bounding box center [397, 104] width 9 height 9
click at [479, 120] on div "G" at bounding box center [487, 107] width 37 height 106
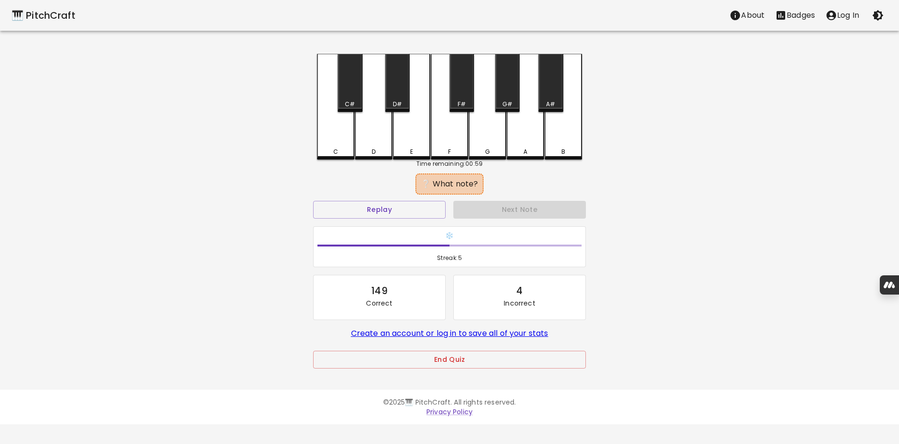
click at [341, 129] on div "C" at bounding box center [335, 107] width 37 height 106
click at [468, 93] on div "F#" at bounding box center [462, 83] width 24 height 58
click at [350, 89] on div "C#" at bounding box center [350, 83] width 24 height 58
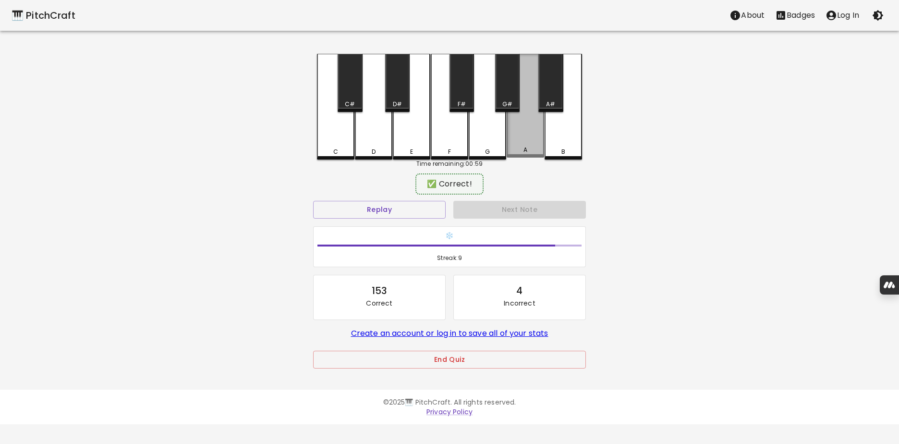
click at [521, 127] on div "A" at bounding box center [525, 106] width 37 height 104
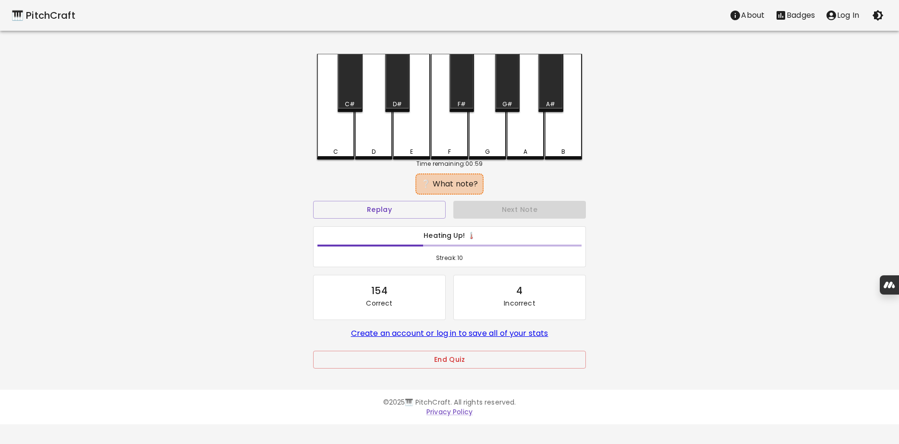
click at [521, 127] on div "A" at bounding box center [525, 107] width 37 height 106
click at [463, 84] on div "F#" at bounding box center [462, 83] width 24 height 58
click at [493, 136] on div "G" at bounding box center [487, 107] width 37 height 106
click at [465, 98] on div "F#" at bounding box center [462, 83] width 24 height 58
click at [355, 105] on div "C#" at bounding box center [350, 104] width 23 height 9
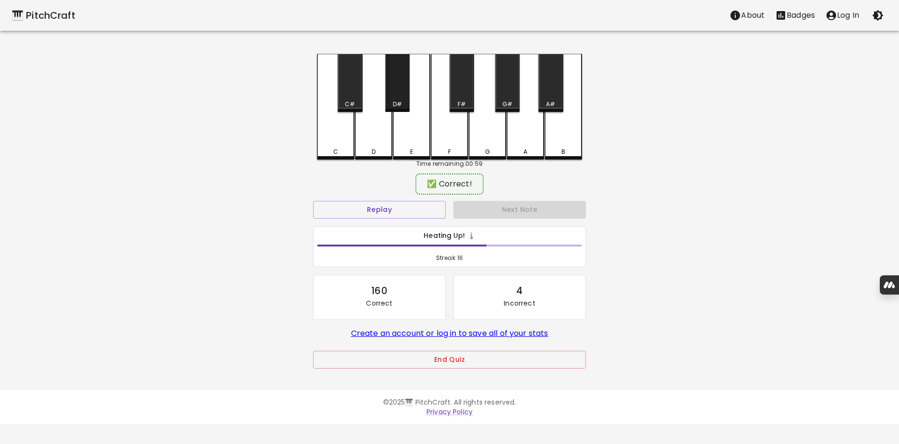
click at [399, 91] on div "D#" at bounding box center [397, 83] width 24 height 58
click at [415, 143] on div "E" at bounding box center [411, 106] width 37 height 104
click at [552, 97] on div "A#" at bounding box center [550, 83] width 24 height 58
click at [337, 130] on div "C" at bounding box center [335, 106] width 37 height 104
click at [398, 98] on div "D#" at bounding box center [397, 83] width 24 height 58
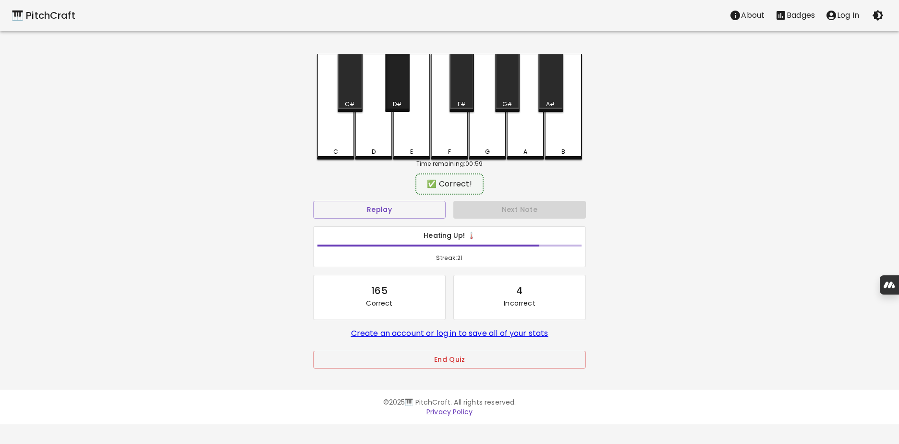
click at [398, 98] on div "D#" at bounding box center [397, 83] width 24 height 58
click at [369, 130] on div "D" at bounding box center [373, 106] width 37 height 104
click at [356, 101] on div "C#" at bounding box center [350, 104] width 23 height 9
click at [530, 142] on div "A" at bounding box center [525, 107] width 37 height 106
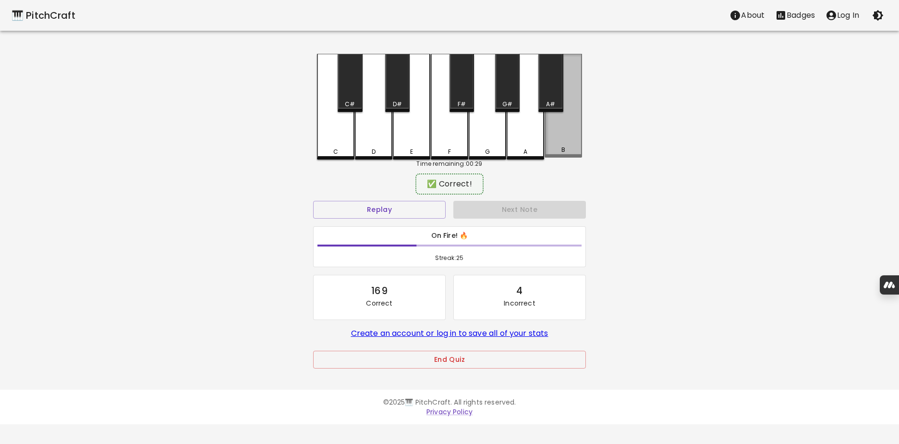
click at [560, 139] on div "B" at bounding box center [563, 106] width 37 height 104
click at [560, 139] on div "B" at bounding box center [563, 107] width 37 height 106
click at [338, 90] on div "C#" at bounding box center [350, 83] width 24 height 58
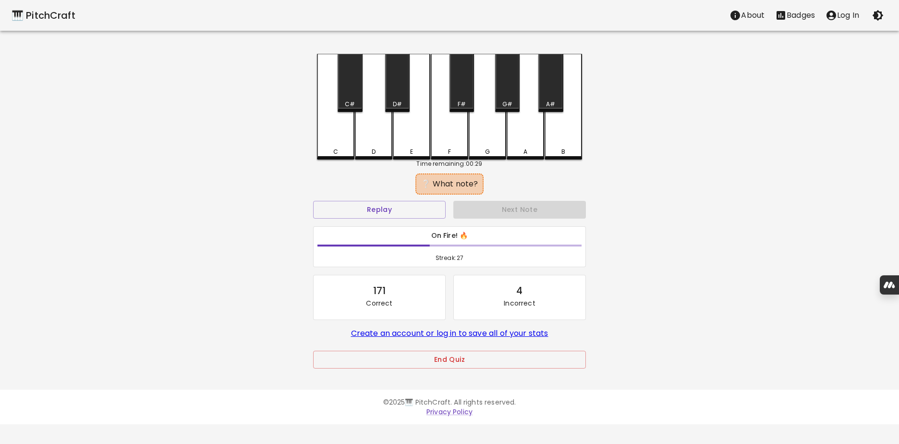
click at [478, 131] on div "G" at bounding box center [487, 107] width 37 height 106
click at [404, 133] on div "E" at bounding box center [411, 107] width 37 height 106
click at [508, 91] on div "G#" at bounding box center [507, 83] width 24 height 58
click at [464, 89] on div "F#" at bounding box center [462, 83] width 24 height 58
click at [401, 92] on div "D#" at bounding box center [397, 83] width 24 height 58
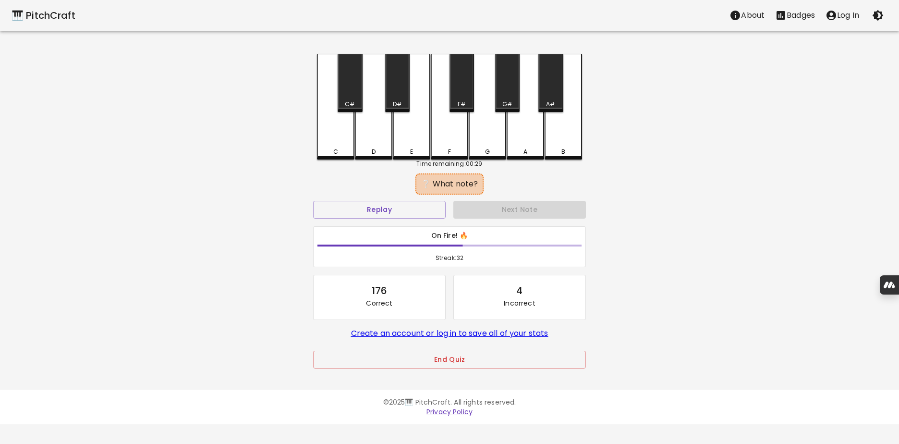
click at [460, 90] on div "F#" at bounding box center [462, 83] width 24 height 58
click at [451, 141] on div "F" at bounding box center [449, 107] width 37 height 106
click at [420, 130] on div "E" at bounding box center [411, 106] width 37 height 104
click at [398, 93] on div "D#" at bounding box center [397, 83] width 24 height 58
click at [458, 90] on div "F#" at bounding box center [462, 83] width 24 height 58
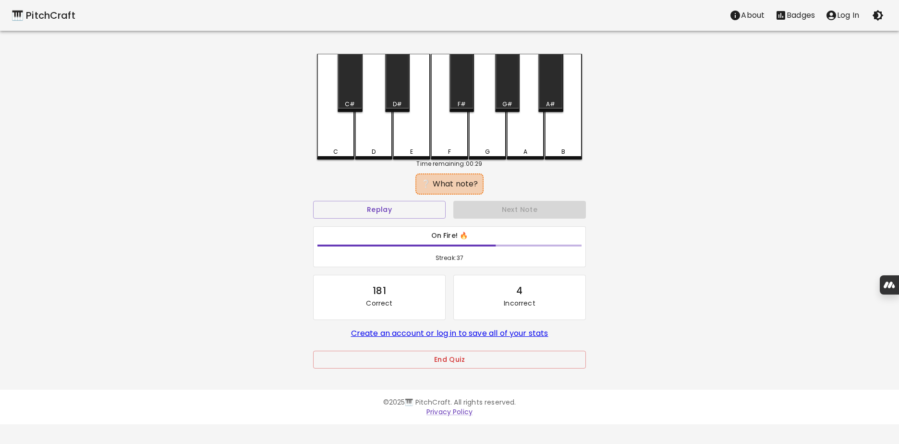
click at [552, 141] on div "B" at bounding box center [563, 107] width 37 height 106
click at [447, 129] on div "F" at bounding box center [449, 107] width 37 height 106
click at [396, 104] on div "D#" at bounding box center [397, 104] width 9 height 9
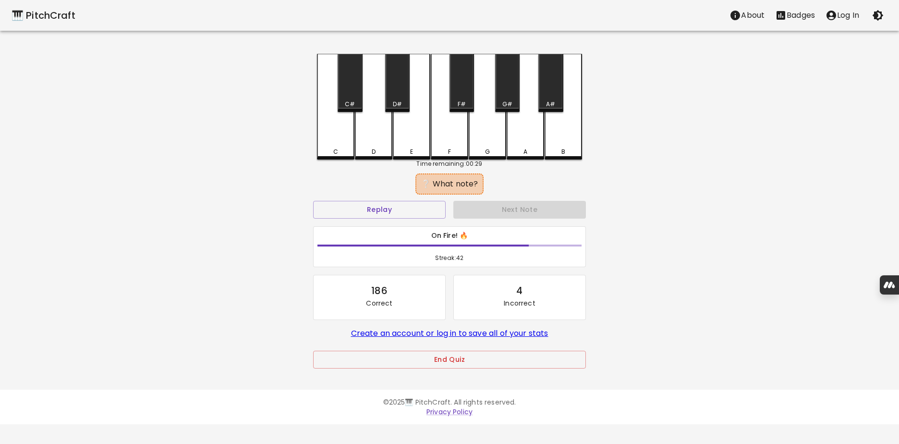
click at [452, 131] on div "F" at bounding box center [449, 107] width 37 height 106
click at [368, 124] on div "D" at bounding box center [373, 107] width 37 height 106
click at [399, 99] on div "D#" at bounding box center [397, 83] width 24 height 58
click at [483, 126] on div "G" at bounding box center [487, 107] width 37 height 106
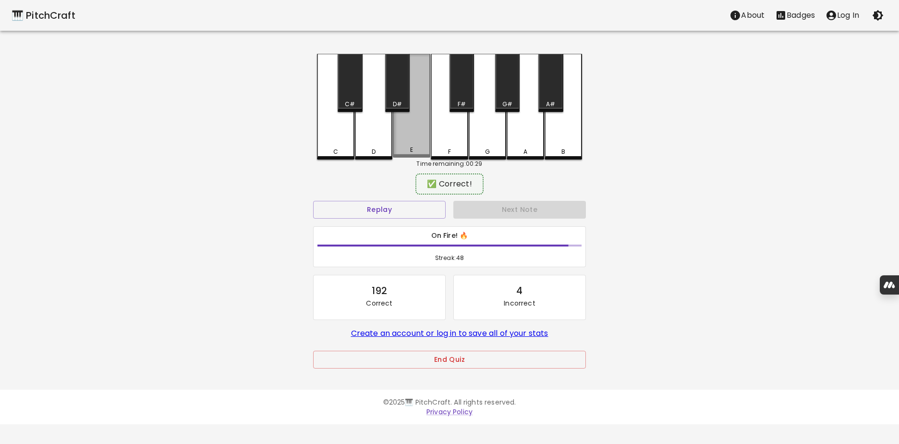
click at [418, 128] on div "E" at bounding box center [411, 106] width 37 height 104
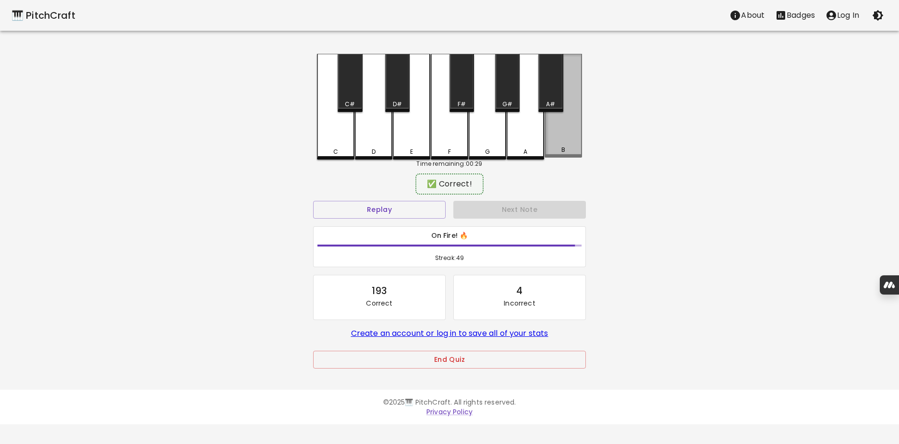
click at [554, 128] on div "B" at bounding box center [563, 106] width 37 height 104
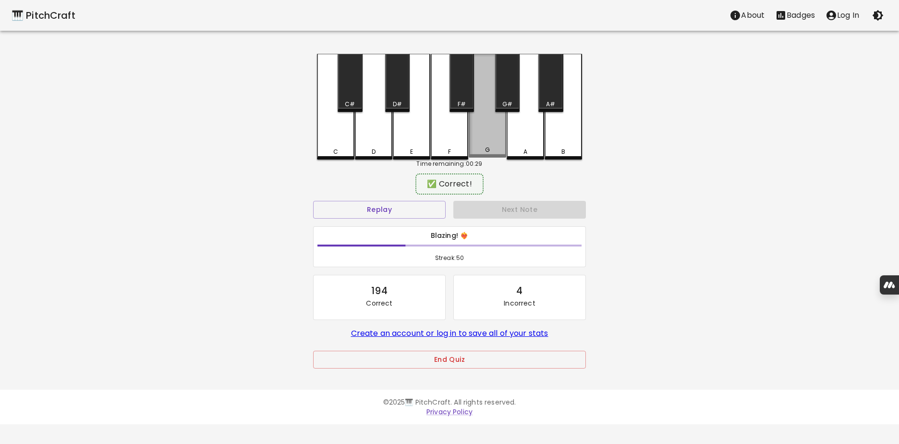
click at [491, 132] on div "G" at bounding box center [487, 106] width 37 height 104
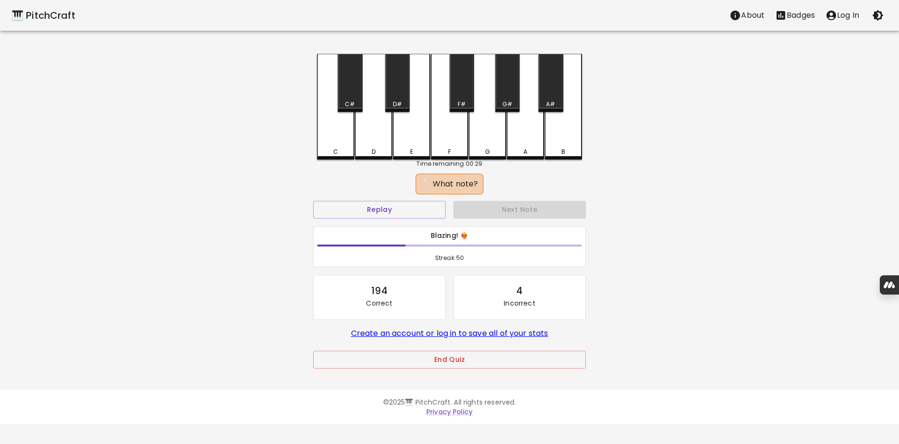
click at [513, 97] on div "G#" at bounding box center [507, 83] width 24 height 58
click at [338, 139] on div "C" at bounding box center [335, 107] width 37 height 106
click at [377, 127] on div "D" at bounding box center [373, 107] width 37 height 106
click at [510, 96] on div "G#" at bounding box center [507, 83] width 24 height 58
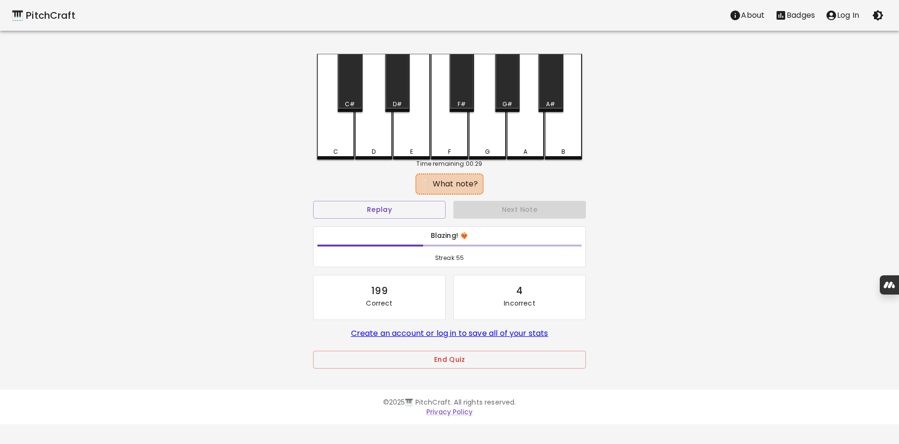
click at [486, 137] on div "G" at bounding box center [487, 107] width 37 height 106
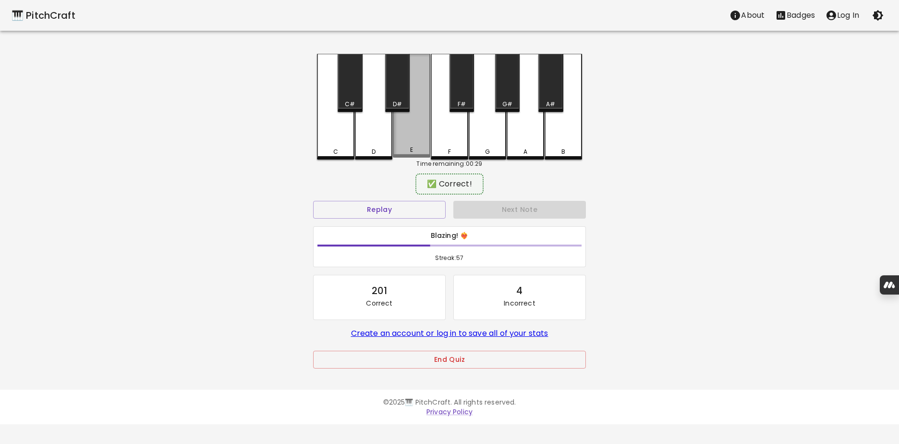
click at [407, 129] on div "E" at bounding box center [411, 106] width 37 height 104
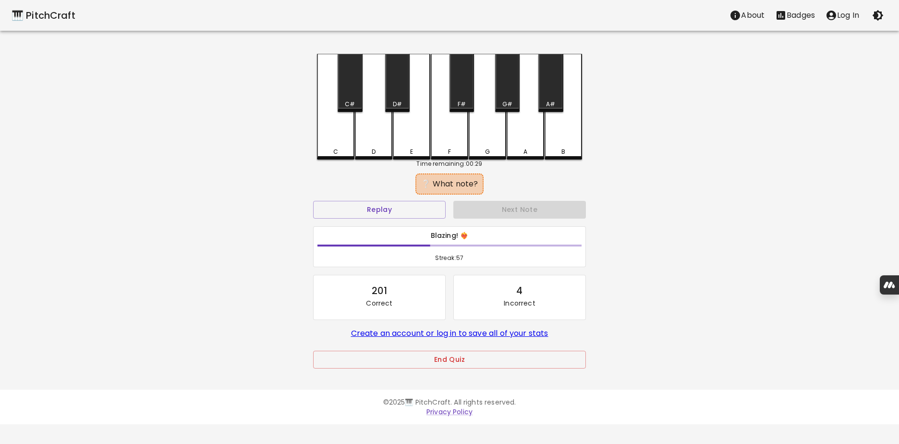
click at [407, 129] on div "E" at bounding box center [411, 107] width 37 height 106
click at [491, 127] on div "G" at bounding box center [487, 107] width 37 height 106
click at [465, 97] on div "F#" at bounding box center [462, 83] width 24 height 58
click at [412, 138] on div "E" at bounding box center [411, 107] width 37 height 106
click at [515, 105] on div "G#" at bounding box center [507, 104] width 23 height 9
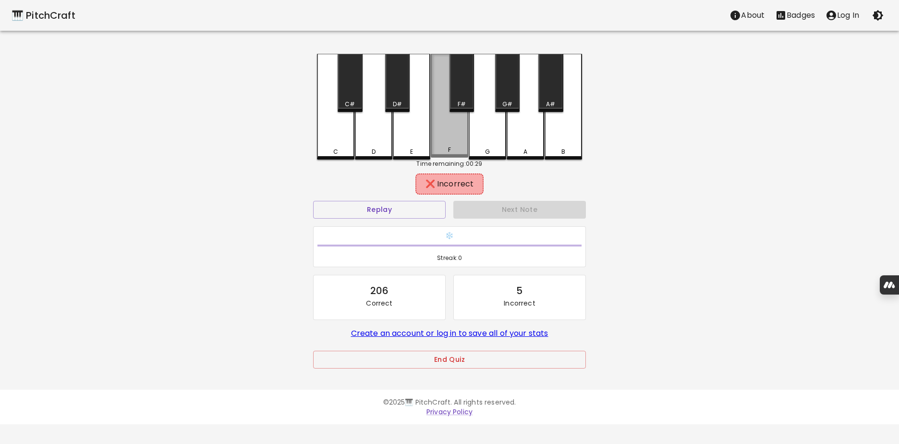
click at [449, 137] on div "F" at bounding box center [449, 106] width 37 height 104
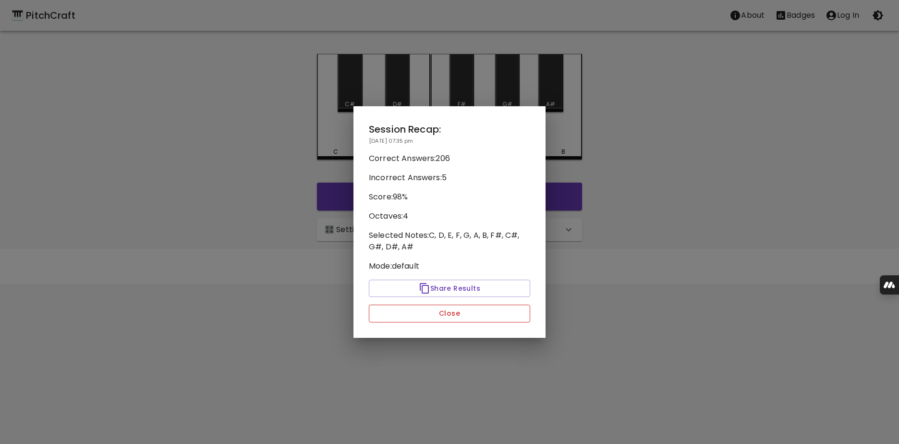
click at [433, 314] on button "Close" at bounding box center [449, 314] width 161 height 18
click at [433, 283] on html "🎹 PitchCraft About Badges Log In C C# D D# E F F# G G# A A# B Start 🎛️ Settings…" at bounding box center [449, 141] width 899 height 283
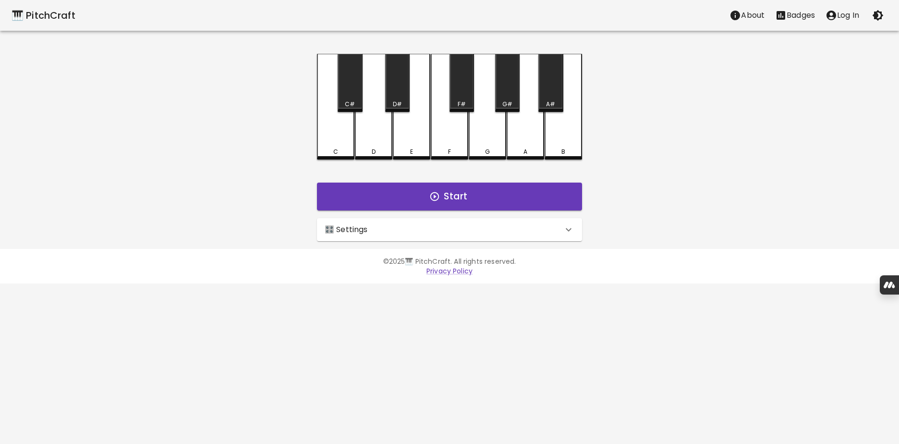
click at [540, 271] on p "Privacy Policy" at bounding box center [449, 271] width 553 height 10
click at [564, 231] on icon at bounding box center [569, 230] width 12 height 12
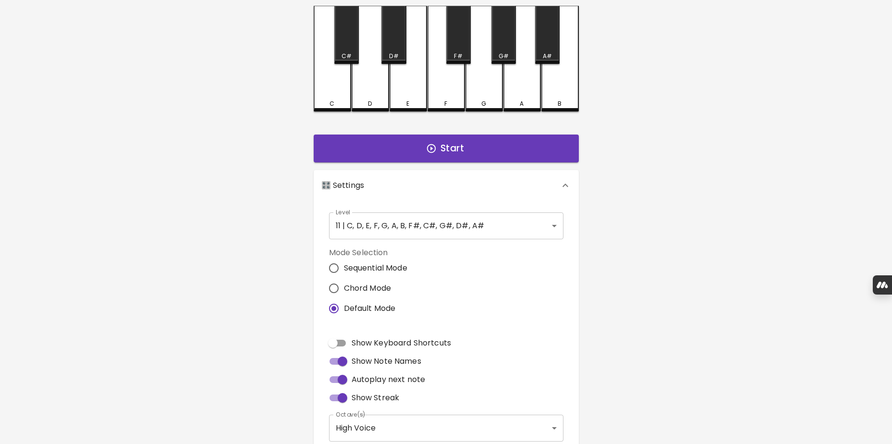
scroll to position [96, 0]
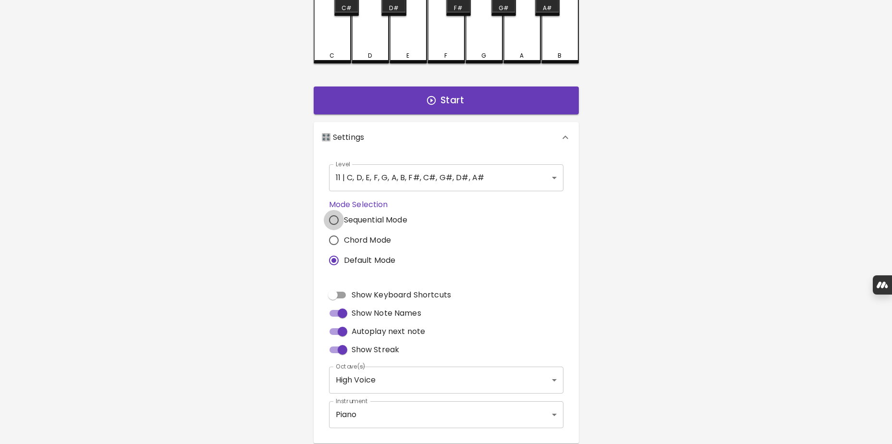
click at [331, 220] on input "Sequential Mode" at bounding box center [334, 220] width 20 height 20
radio input "true"
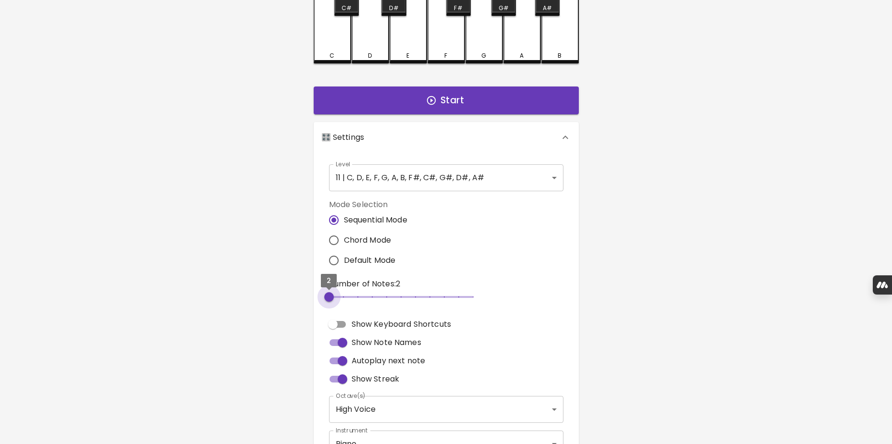
type input "3"
drag, startPoint x: 327, startPoint y: 294, endPoint x: 347, endPoint y: 295, distance: 20.7
click at [347, 295] on span "3" at bounding box center [344, 297] width 10 height 10
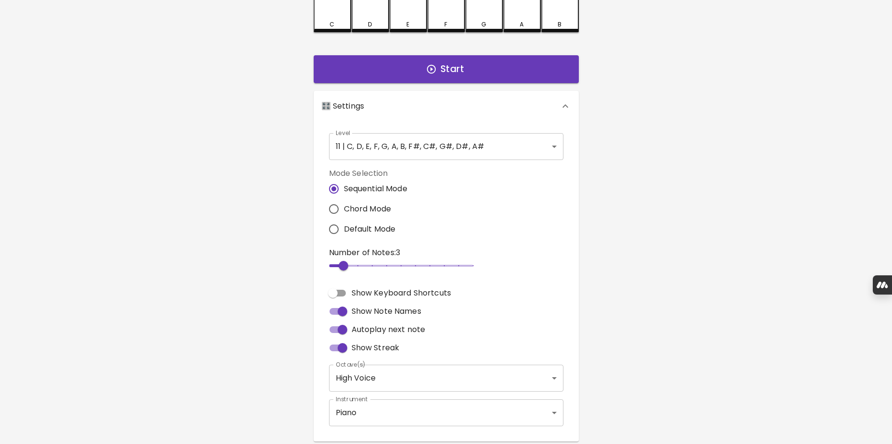
scroll to position [144, 0]
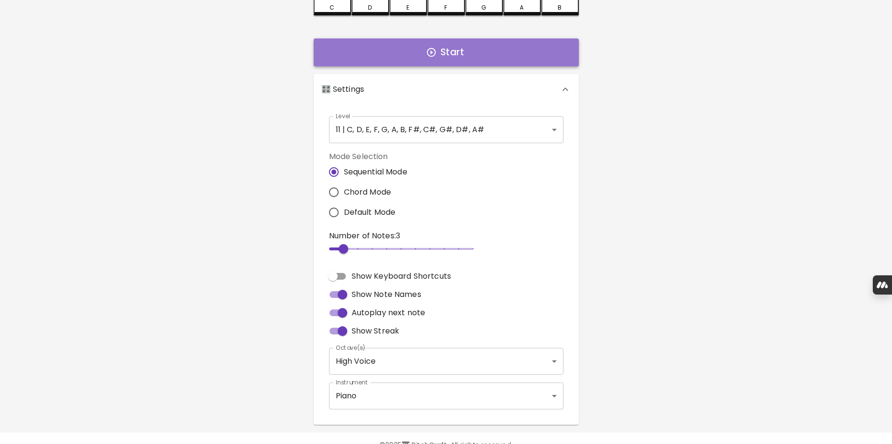
click at [440, 51] on button "Start" at bounding box center [446, 52] width 265 height 28
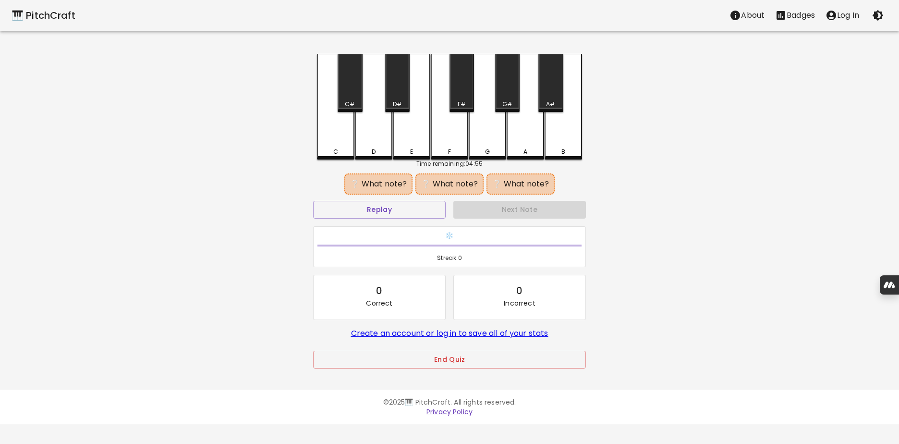
click at [351, 99] on div "C#" at bounding box center [350, 83] width 24 height 58
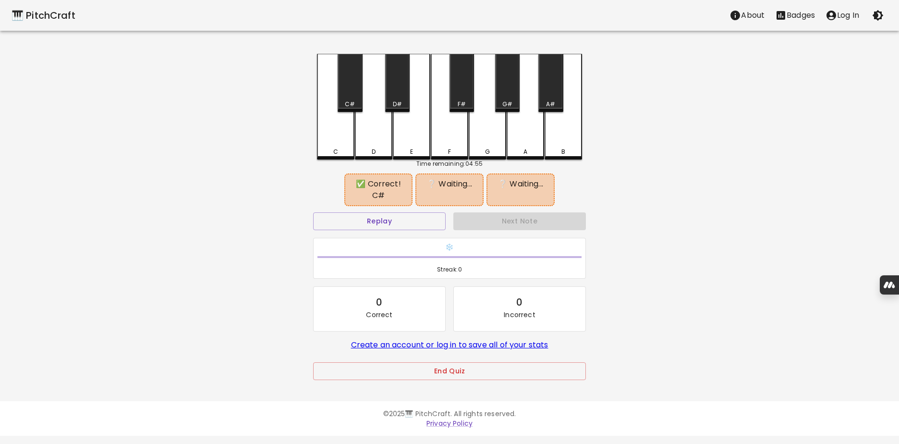
click at [511, 96] on div "G#" at bounding box center [507, 83] width 24 height 58
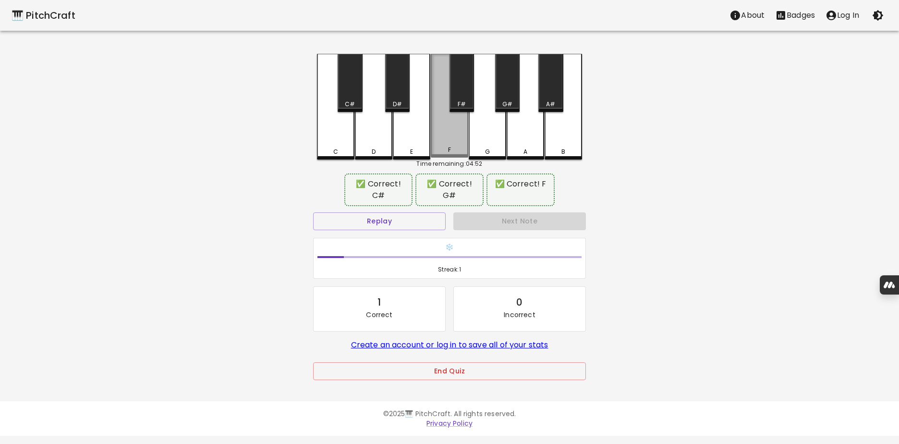
click at [458, 136] on div "F" at bounding box center [449, 106] width 37 height 104
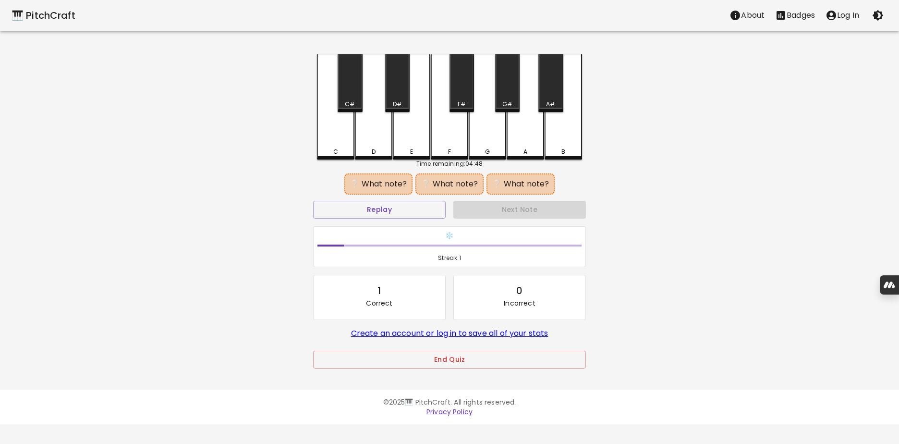
click at [541, 98] on div "A#" at bounding box center [550, 83] width 24 height 58
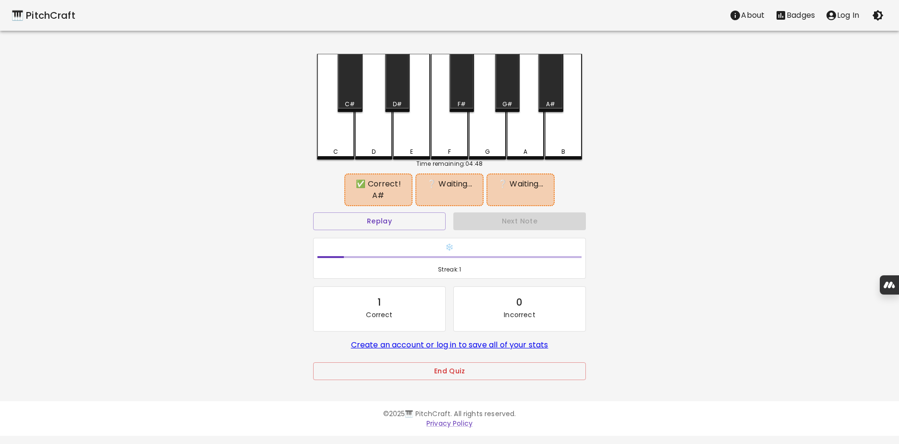
click at [514, 95] on div "G#" at bounding box center [507, 83] width 24 height 58
click at [394, 98] on div "D#" at bounding box center [397, 83] width 24 height 58
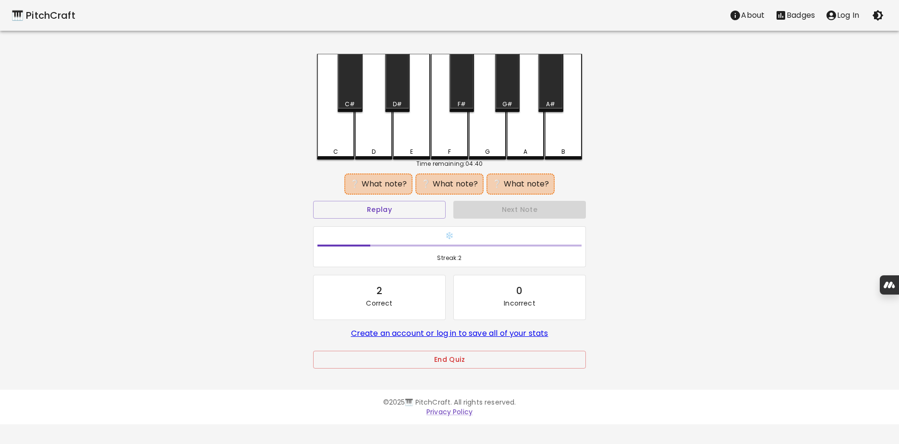
click at [561, 125] on div "B" at bounding box center [563, 107] width 37 height 106
click at [343, 136] on div "C" at bounding box center [335, 107] width 37 height 106
click at [506, 94] on div "G#" at bounding box center [507, 83] width 24 height 58
click at [340, 131] on div "C" at bounding box center [335, 107] width 37 height 106
click at [506, 102] on div "G#" at bounding box center [507, 104] width 10 height 9
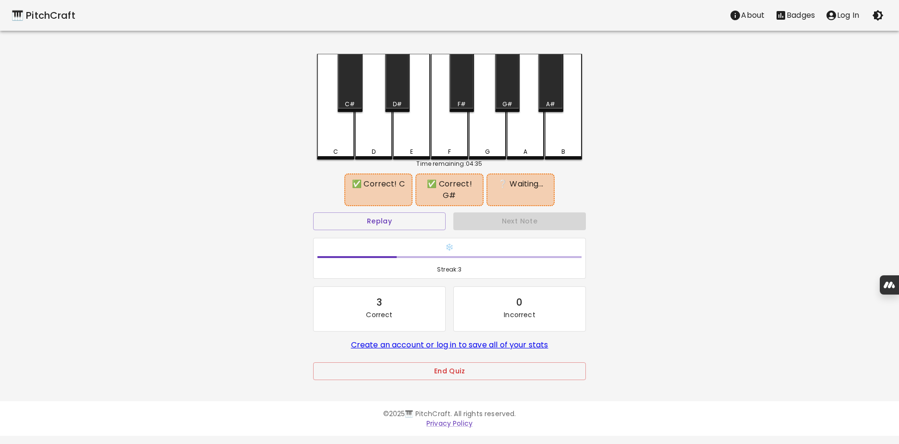
click at [547, 96] on div "A#" at bounding box center [550, 83] width 24 height 58
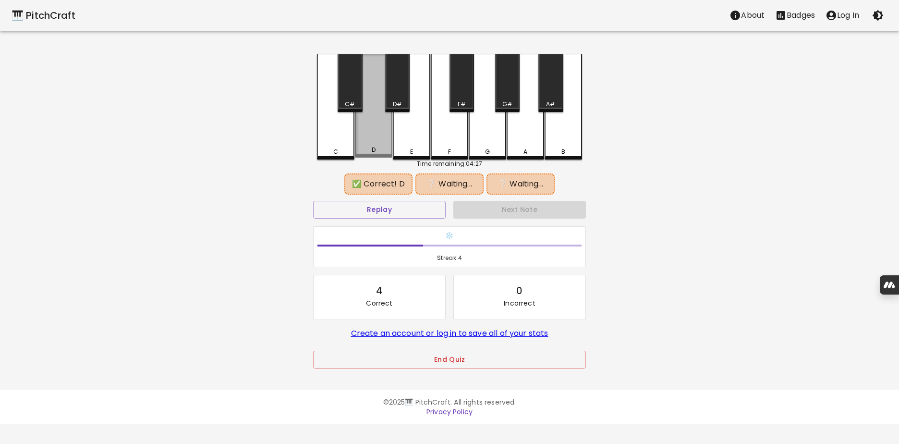
click at [379, 136] on div "D" at bounding box center [373, 106] width 37 height 104
click at [462, 98] on div "F#" at bounding box center [462, 83] width 24 height 58
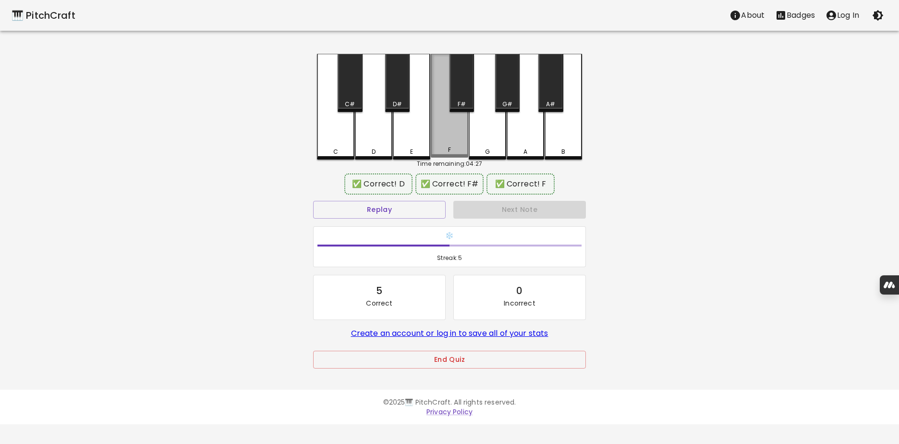
click at [442, 143] on div "F" at bounding box center [449, 106] width 37 height 104
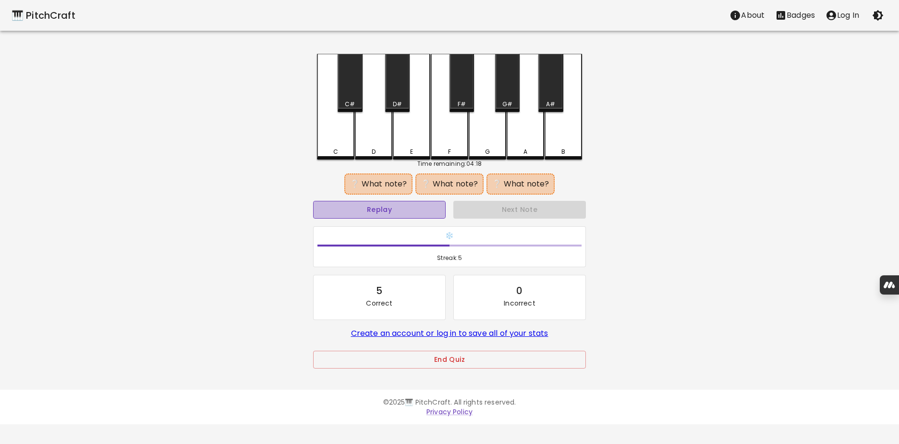
click at [402, 212] on button "Replay" at bounding box center [379, 210] width 133 height 18
click at [395, 95] on div "D#" at bounding box center [397, 83] width 24 height 58
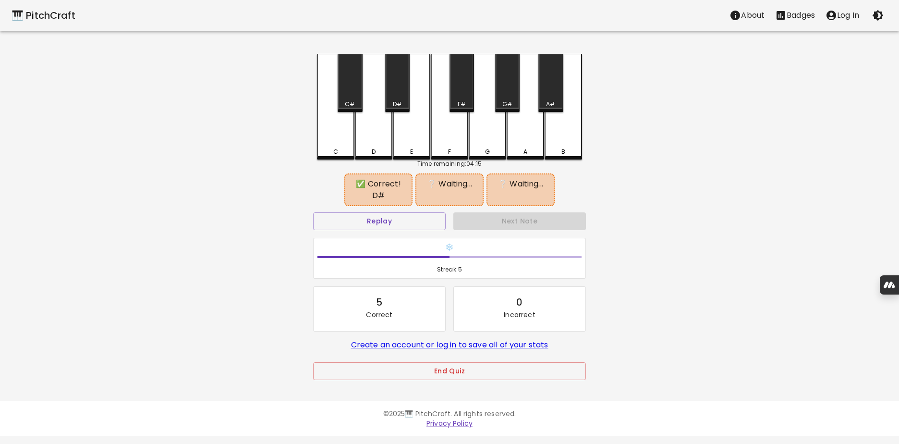
click at [417, 140] on div "E" at bounding box center [411, 107] width 37 height 106
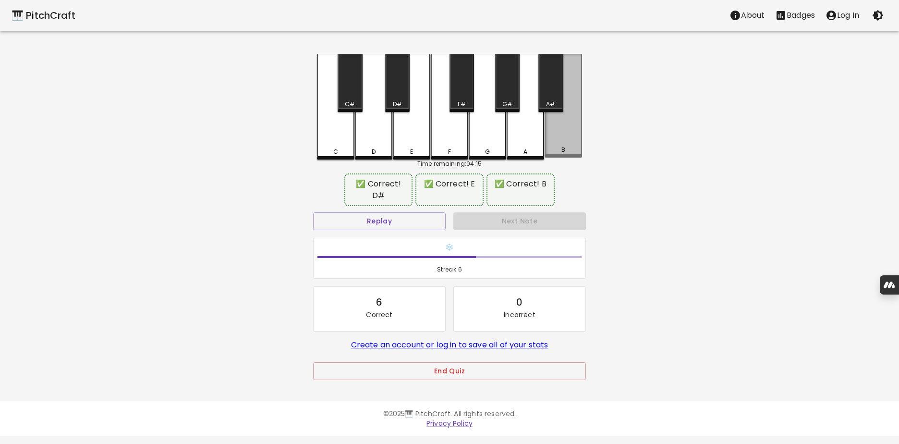
click at [557, 133] on div "B" at bounding box center [563, 106] width 37 height 104
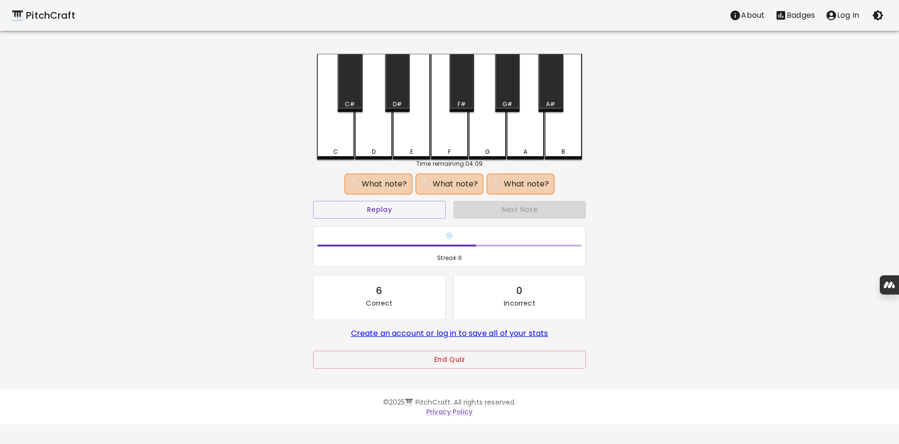
click at [552, 94] on div "A#" at bounding box center [550, 83] width 24 height 58
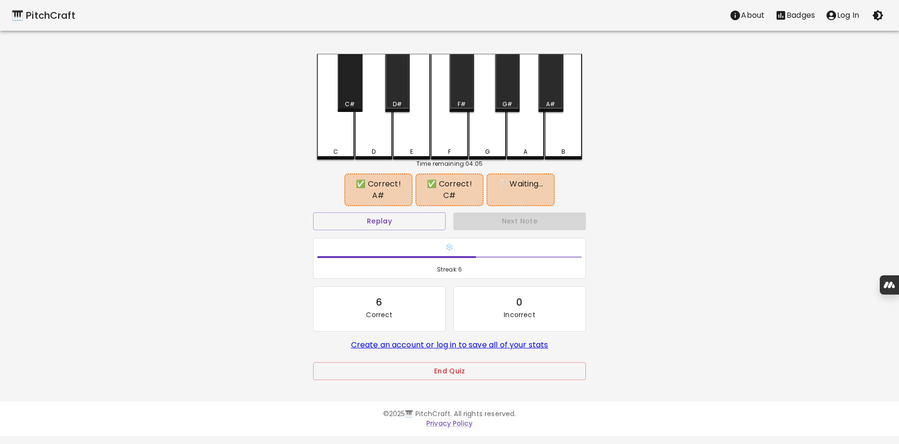
click at [354, 96] on div "C#" at bounding box center [350, 83] width 24 height 58
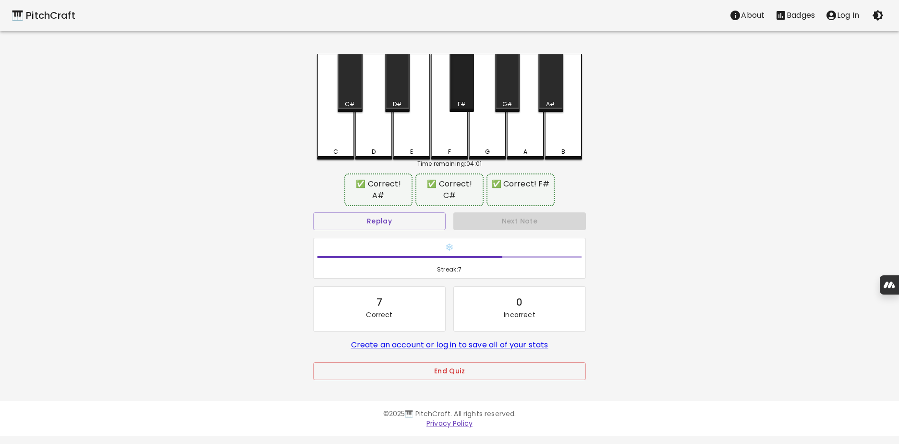
click at [462, 86] on div "F#" at bounding box center [462, 83] width 24 height 58
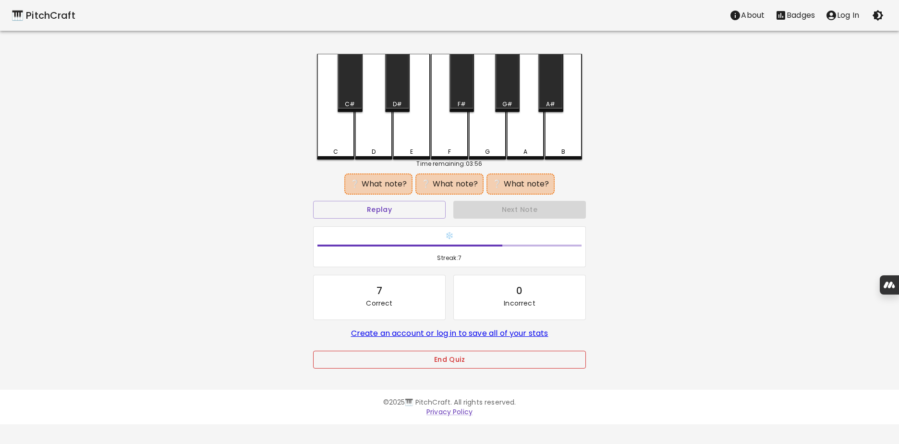
click at [469, 358] on button "End Quiz" at bounding box center [449, 360] width 273 height 18
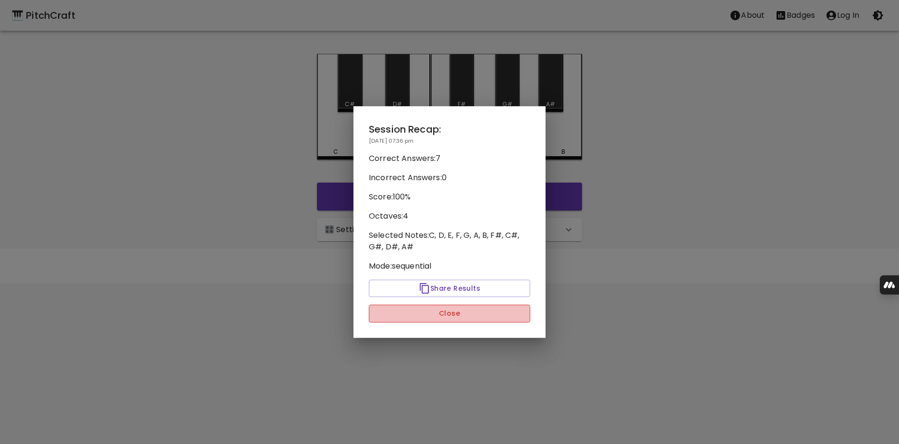
click at [458, 312] on button "Close" at bounding box center [449, 314] width 161 height 18
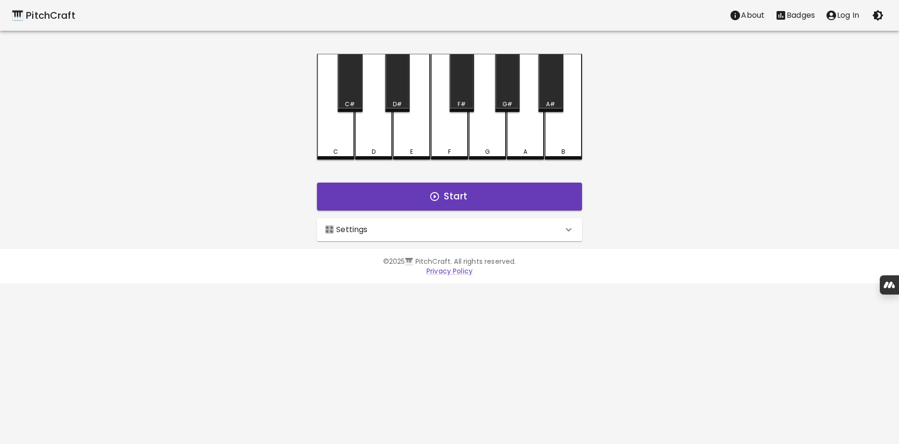
click at [561, 225] on div "🎛️ Settings" at bounding box center [444, 230] width 238 height 12
